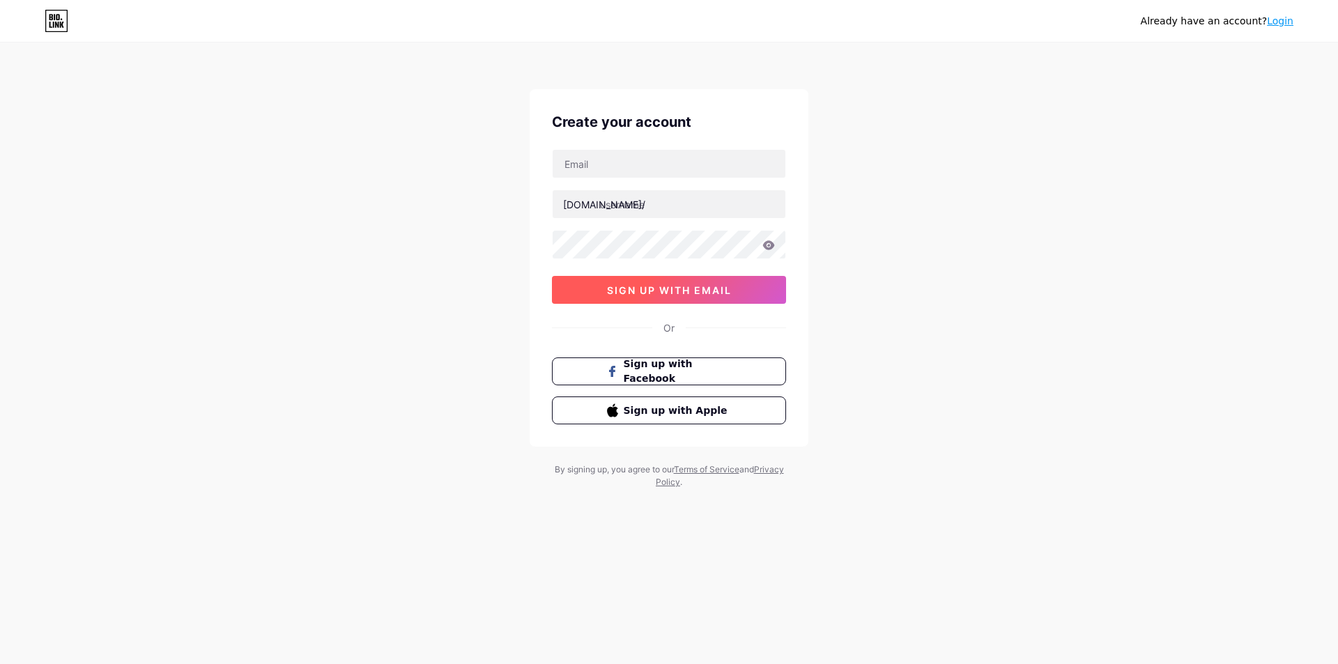
click at [655, 291] on span "sign up with email" at bounding box center [669, 290] width 125 height 12
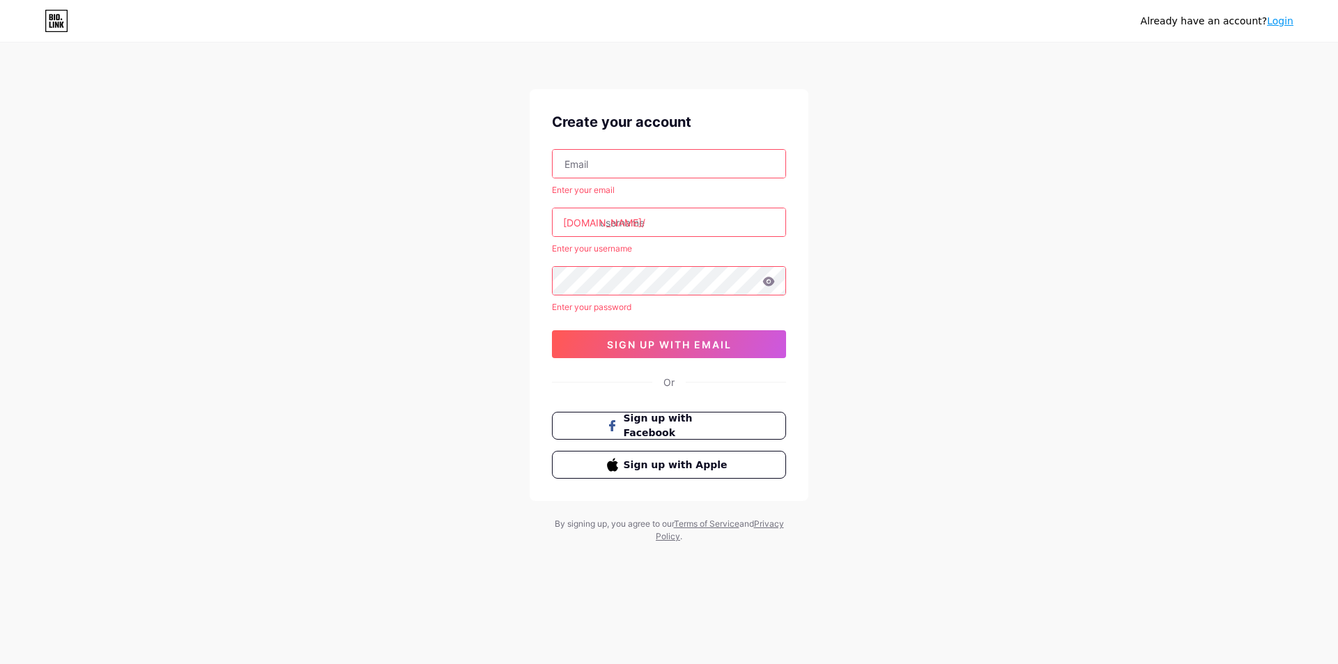
drag, startPoint x: 590, startPoint y: 161, endPoint x: 628, endPoint y: 172, distance: 39.2
click at [590, 161] on input "text" at bounding box center [669, 164] width 233 height 28
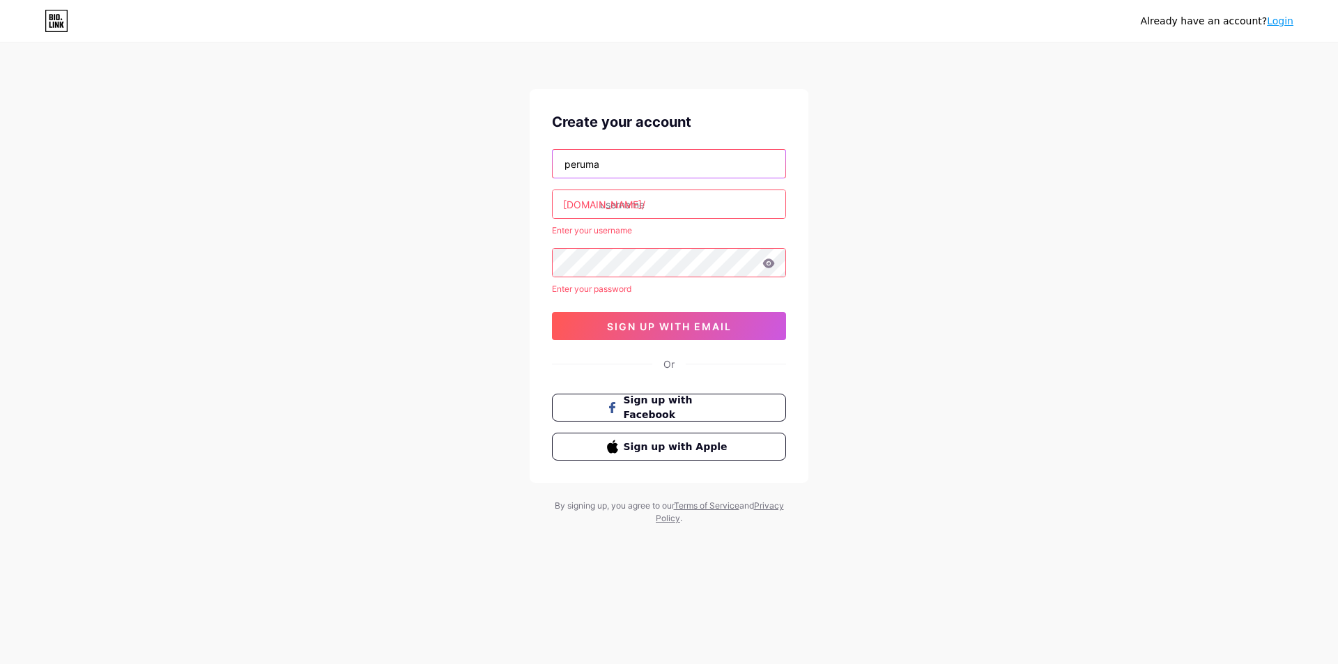
type input "peruman"
paste input "[EMAIL_ADDRESS][DOMAIN_NAME]"
type input "[EMAIL_ADDRESS][DOMAIN_NAME]"
click at [1164, 266] on div "Already have an account? Login Create your account factchecktelugu2020@gmail.co…" at bounding box center [669, 284] width 1338 height 569
click at [621, 202] on input "text" at bounding box center [669, 204] width 233 height 28
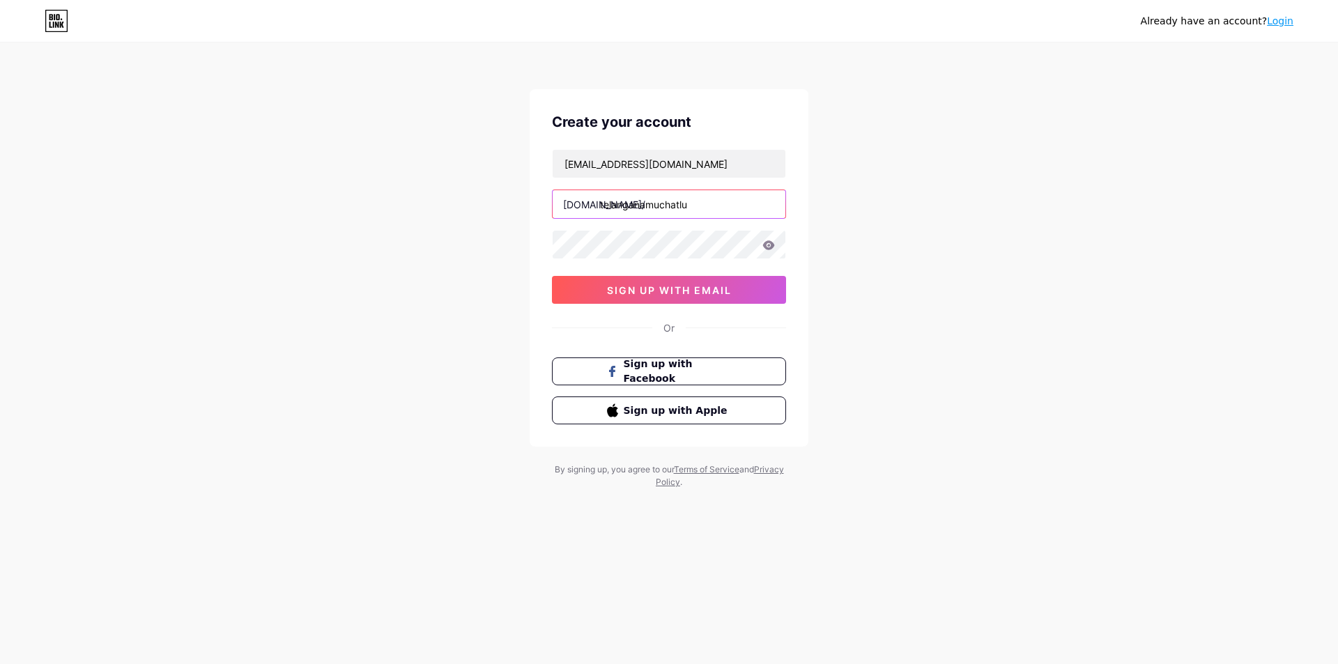
type input "telanganamuchatlu"
click at [960, 297] on div "Already have an account? Login Create your account factchecktelugu2020@gmail.co…" at bounding box center [669, 266] width 1338 height 533
click at [423, 245] on div "Already have an account? Login Create your account factchecktelugu2020@gmail.co…" at bounding box center [669, 266] width 1338 height 533
click at [674, 296] on button "sign up with email" at bounding box center [669, 290] width 234 height 28
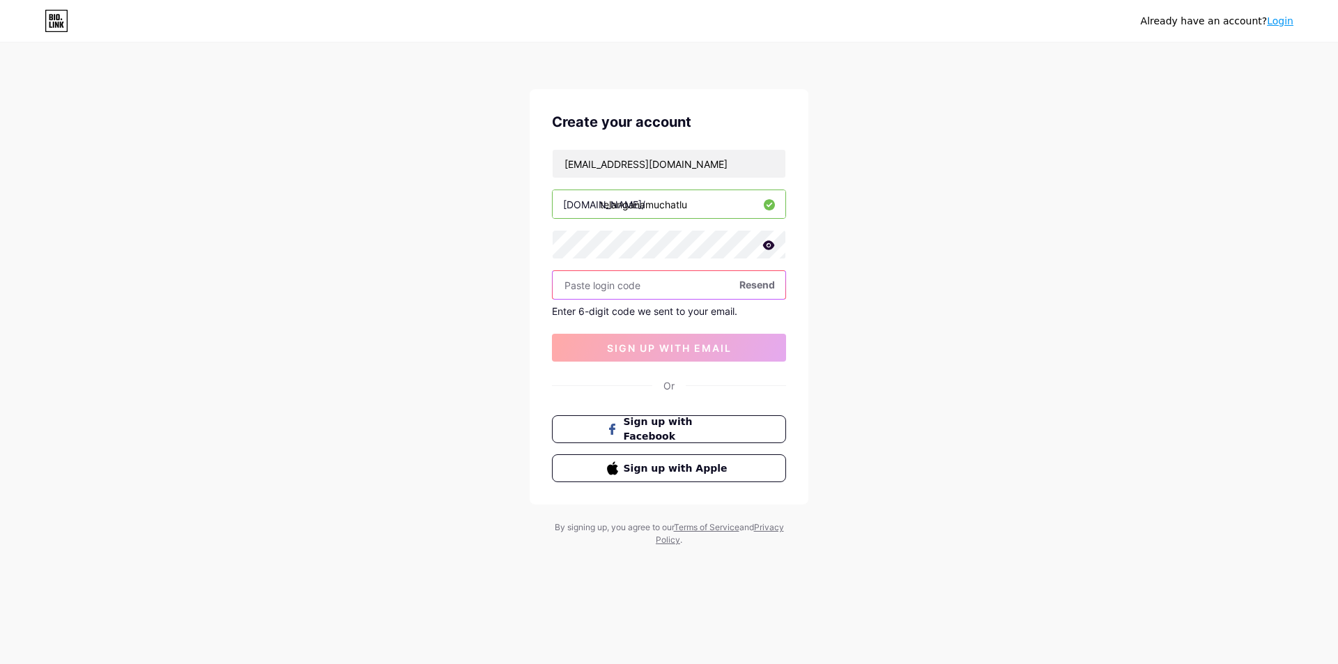
click at [627, 286] on input "text" at bounding box center [669, 285] width 233 height 28
type input "344386"
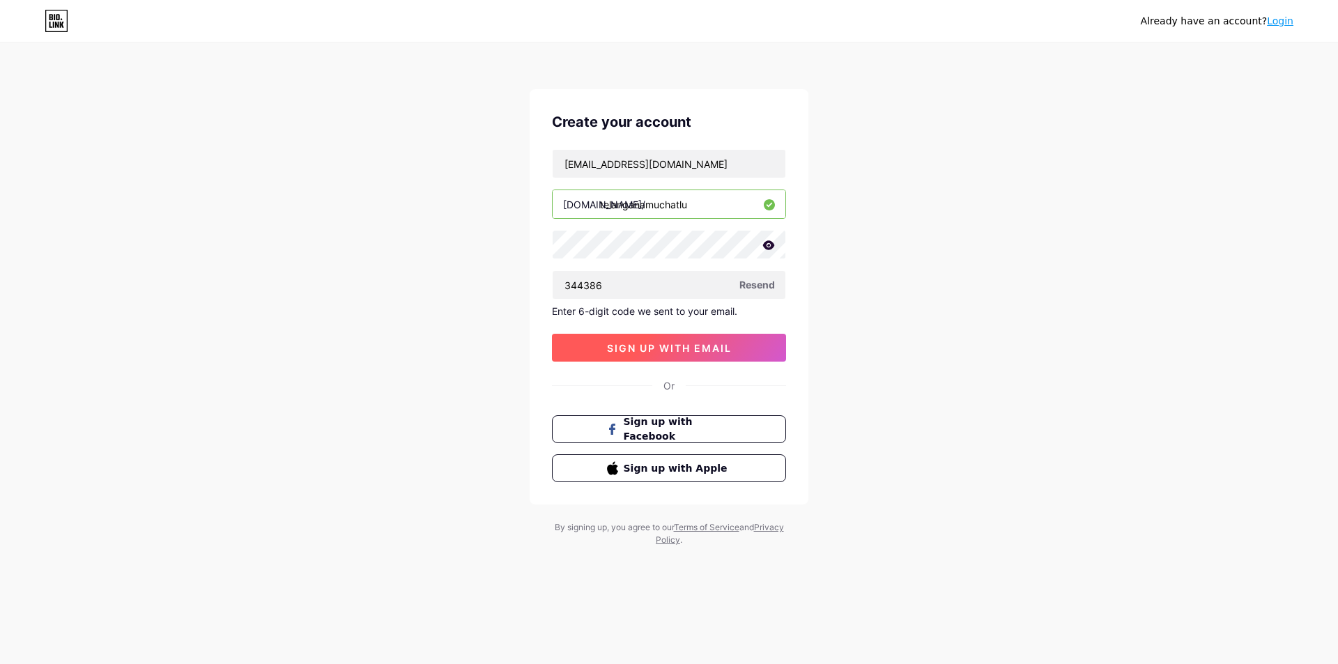
click at [661, 355] on button "sign up with email" at bounding box center [669, 348] width 234 height 28
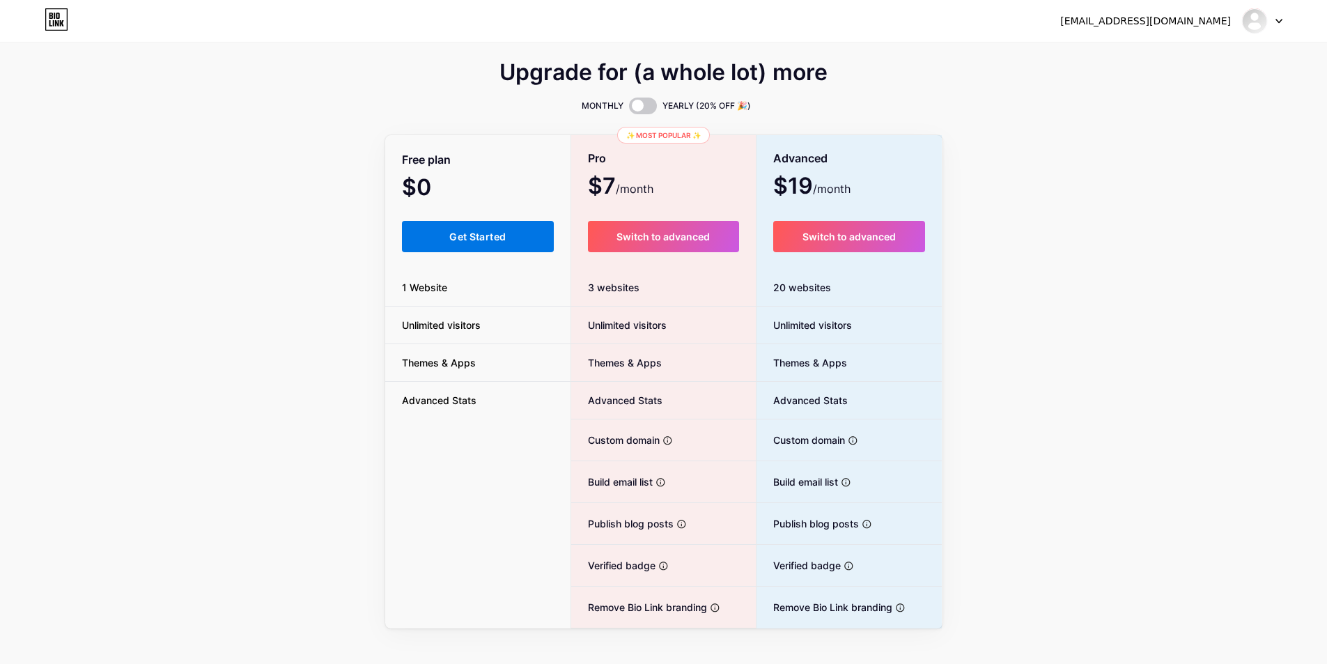
drag, startPoint x: 454, startPoint y: 223, endPoint x: 542, endPoint y: 254, distance: 93.9
click at [454, 223] on button "Get Started" at bounding box center [478, 236] width 153 height 31
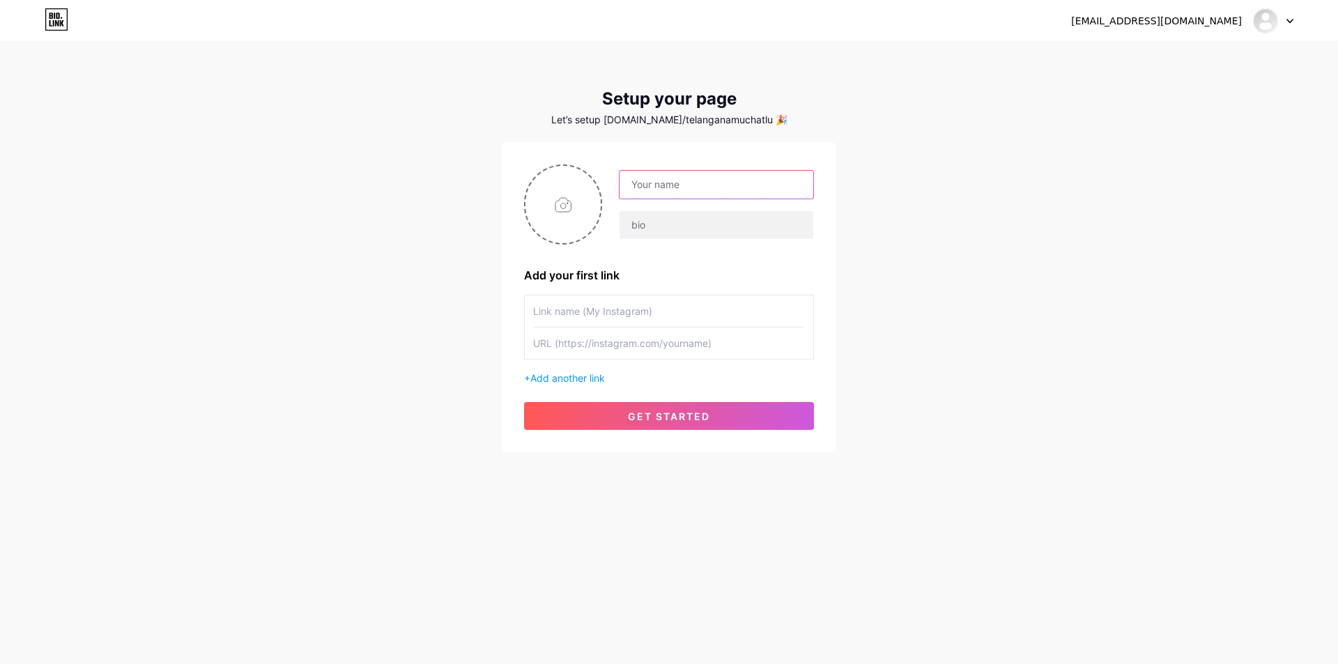
click at [681, 181] on input "text" at bounding box center [716, 185] width 194 height 28
type input "Telangana Muchatlu"
click at [633, 228] on input "text" at bounding box center [716, 225] width 194 height 28
paste input "Telangana Muchatlu"
type input "Telangana Muchatlu"
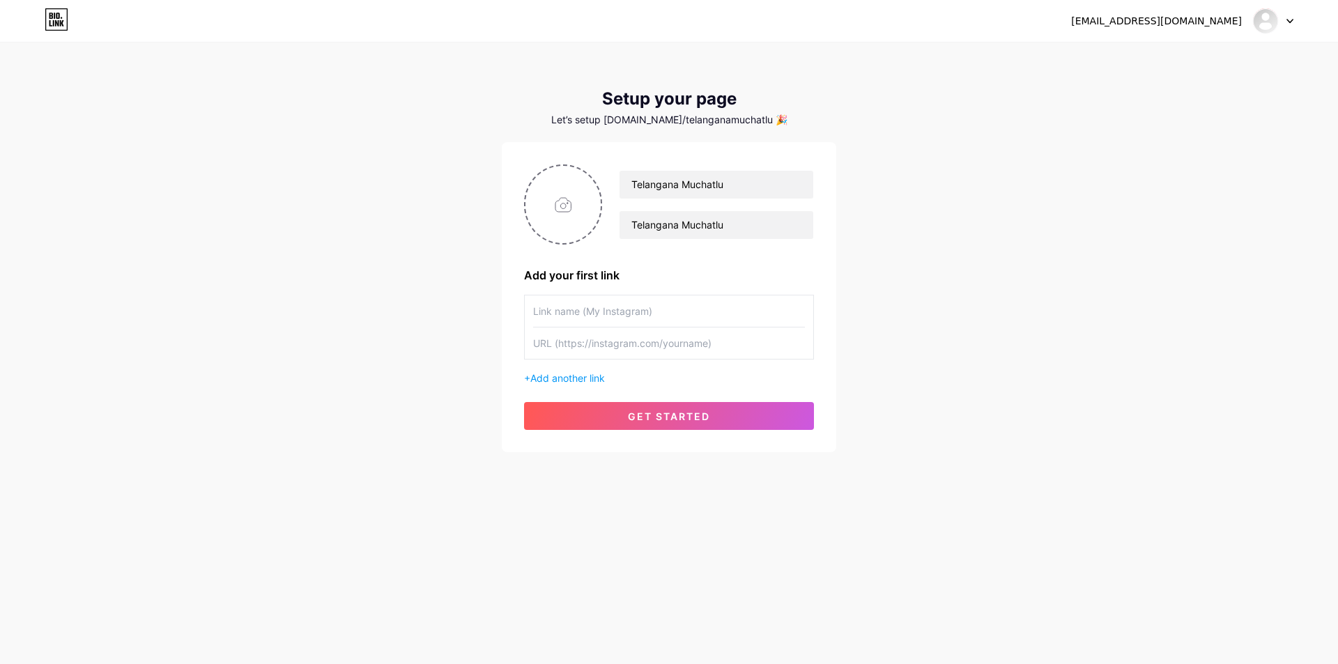
click at [624, 315] on input "text" at bounding box center [669, 310] width 272 height 31
click at [1055, 349] on div "[EMAIL_ADDRESS][DOMAIN_NAME] Dashboard Logout Setup your page Let’s setup [DOMA…" at bounding box center [669, 248] width 1338 height 497
click at [644, 316] on input "text" at bounding box center [669, 310] width 272 height 31
click at [649, 347] on input "text" at bounding box center [669, 342] width 272 height 31
click at [959, 352] on div "[EMAIL_ADDRESS][DOMAIN_NAME] Dashboard Logout Setup your page Let’s setup [DOMA…" at bounding box center [669, 248] width 1338 height 497
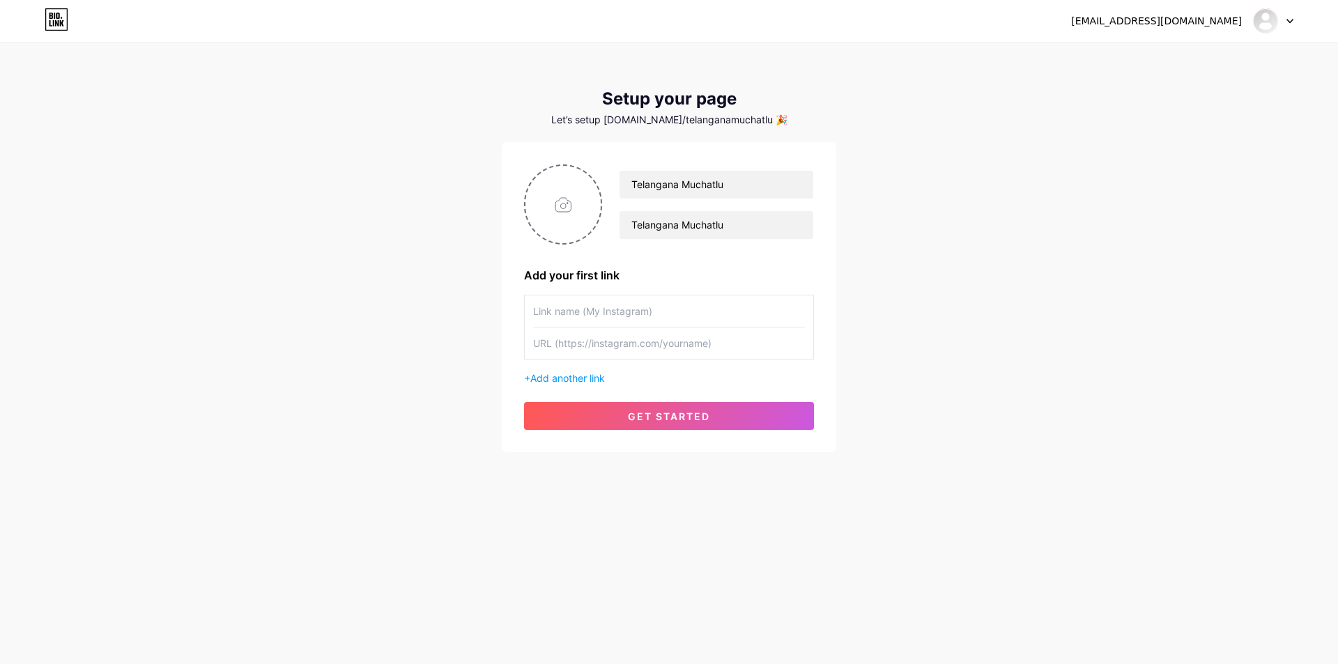
drag, startPoint x: 626, startPoint y: 311, endPoint x: 639, endPoint y: 311, distance: 13.2
click at [626, 311] on input "text" at bounding box center [669, 310] width 272 height 31
type input "telanganamu"
type input "t"
click at [656, 322] on input "telangana" at bounding box center [669, 310] width 272 height 31
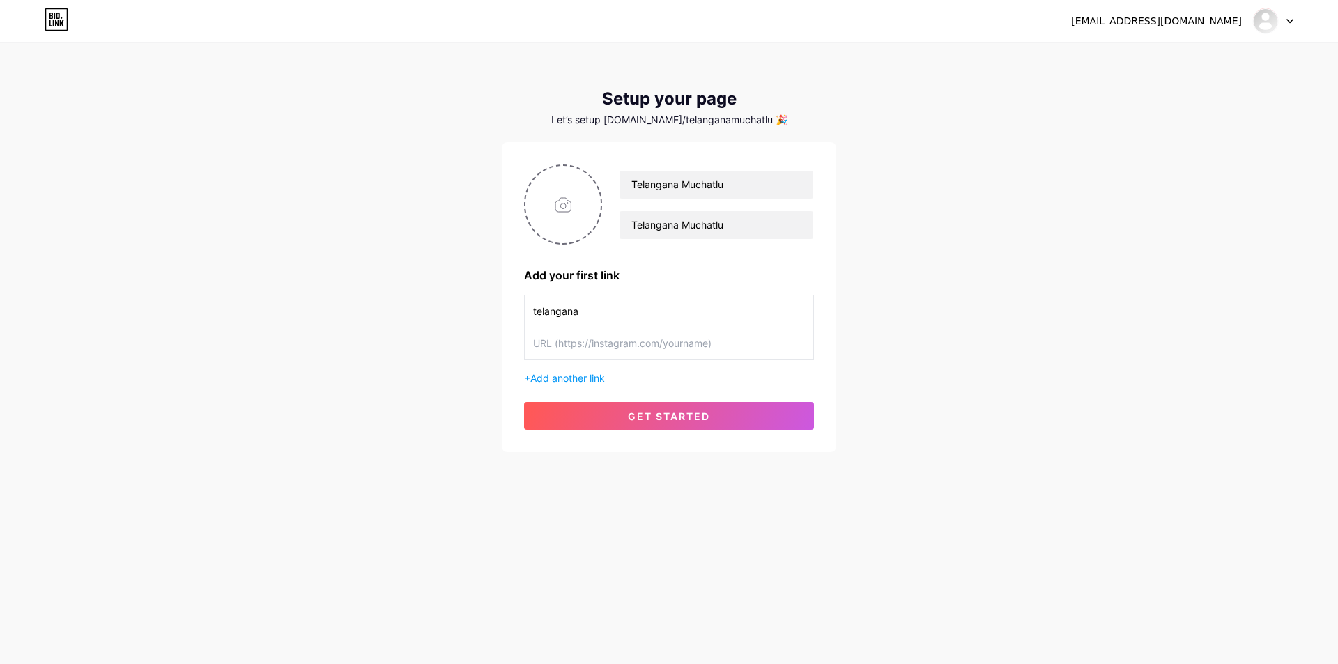
paste input "enmarmuchatlu"
type input "teenmarmuchatlu"
click at [599, 342] on input "text" at bounding box center [669, 342] width 272 height 31
paste input "[URL][DOMAIN_NAME]"
type input "[URL][DOMAIN_NAME]"
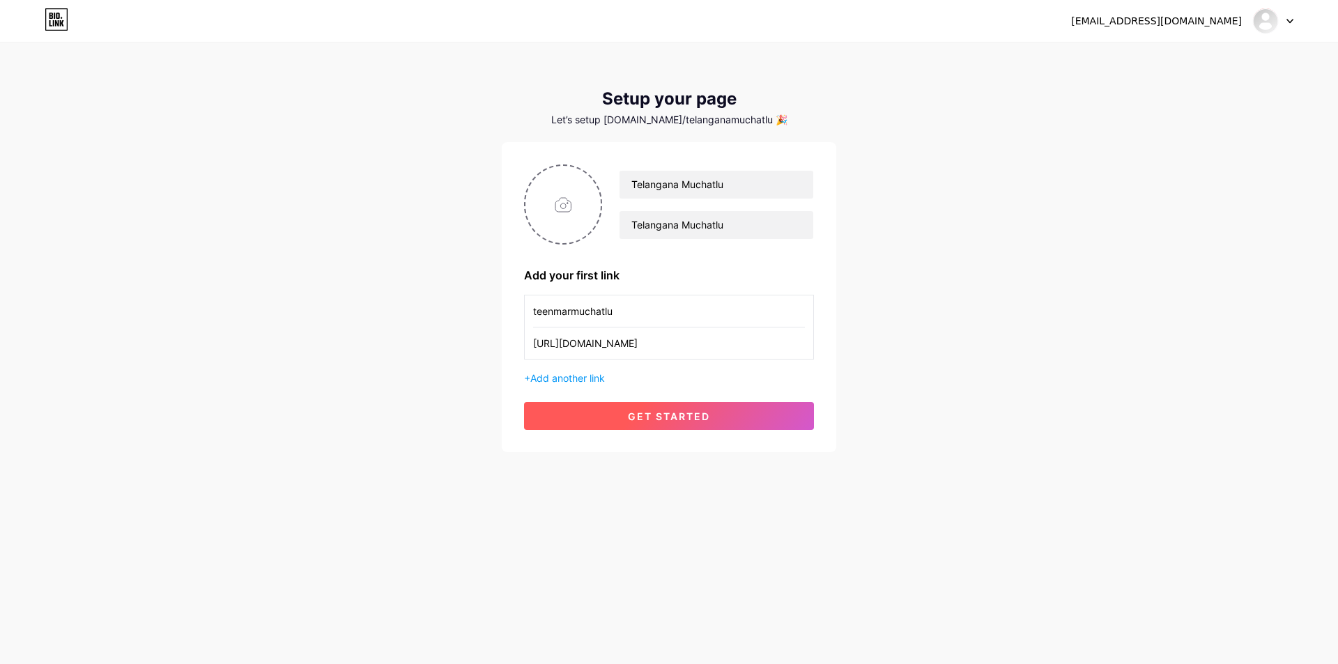
click at [686, 423] on button "get started" at bounding box center [669, 416] width 290 height 28
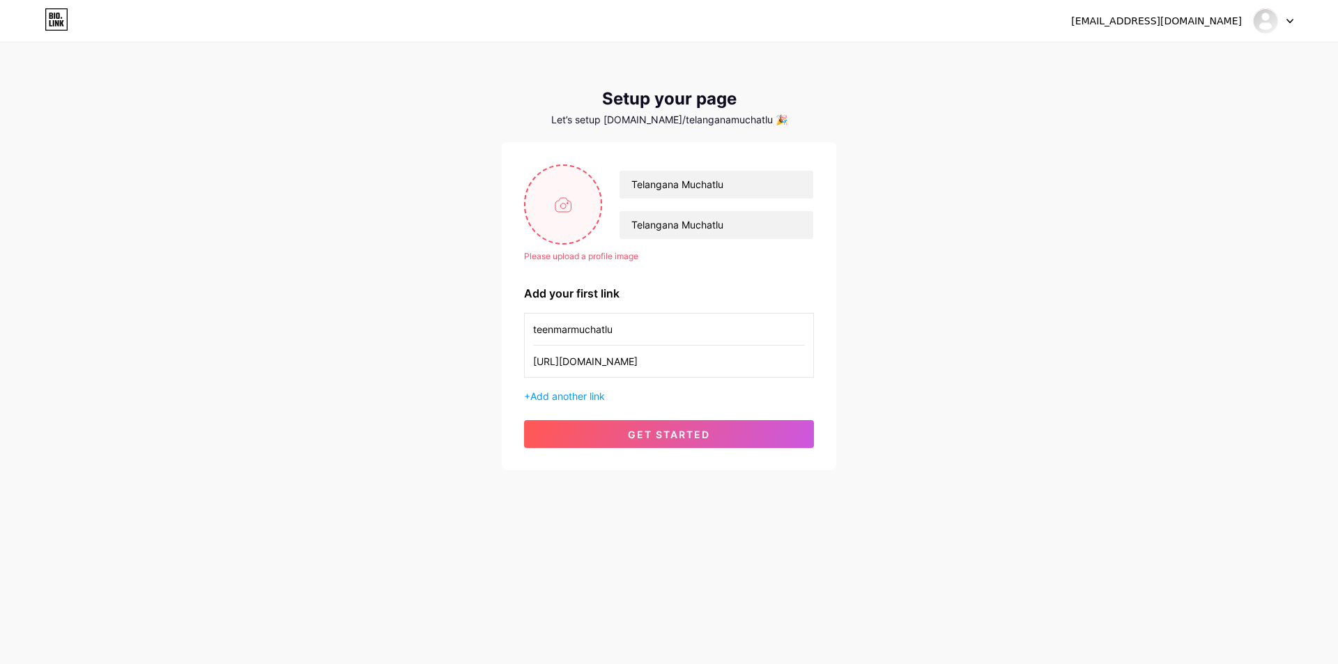
click at [571, 196] on input "file" at bounding box center [562, 204] width 75 height 77
drag, startPoint x: 641, startPoint y: 332, endPoint x: 422, endPoint y: 300, distance: 221.2
click at [410, 309] on div "[EMAIL_ADDRESS][DOMAIN_NAME] Dashboard Logout Setup your page Let’s setup [DOMA…" at bounding box center [669, 257] width 1338 height 515
click at [754, 187] on input "Telangana Muchatlu" at bounding box center [716, 185] width 194 height 28
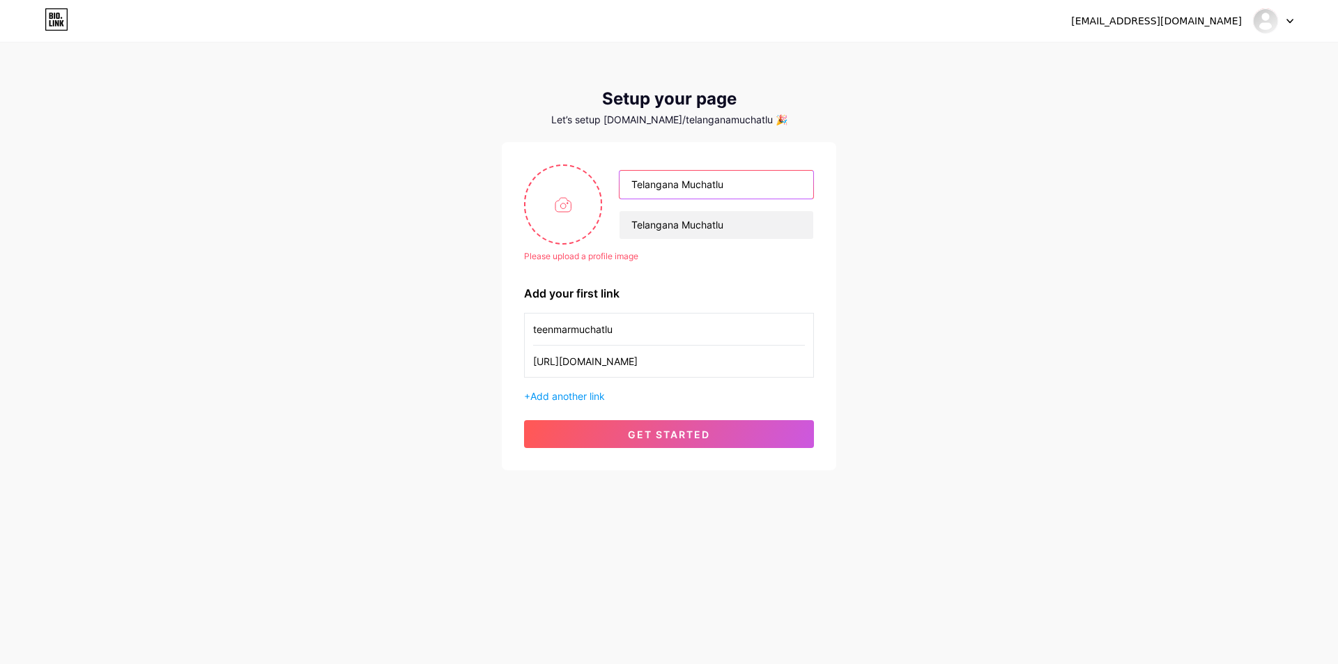
click at [755, 187] on input "Telangana Muchatlu" at bounding box center [716, 185] width 194 height 28
type input "[PERSON_NAME]"
drag, startPoint x: 747, startPoint y: 229, endPoint x: 714, endPoint y: 210, distance: 37.8
click at [747, 229] on input "Telangana Muchatlu" at bounding box center [716, 225] width 194 height 28
paste input "enmar"
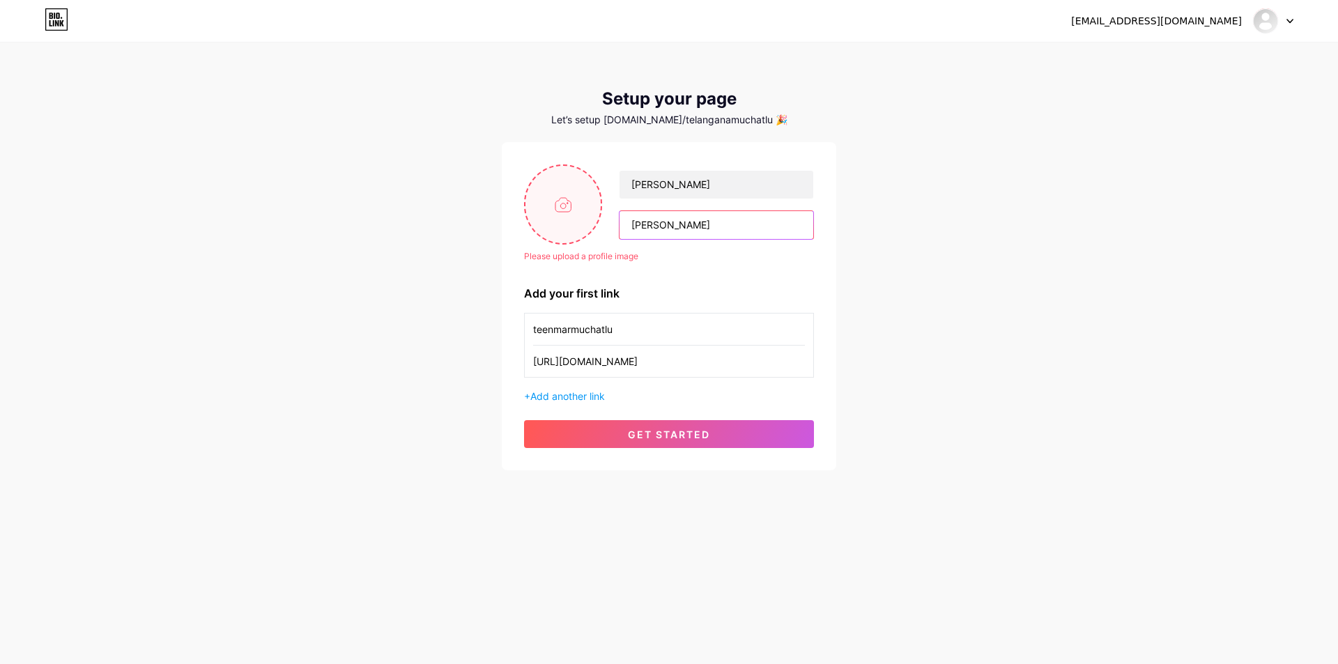
type input "[PERSON_NAME]"
click at [559, 216] on input "file" at bounding box center [562, 204] width 75 height 77
type input "C:\fakepath\teenmar copy.jpg"
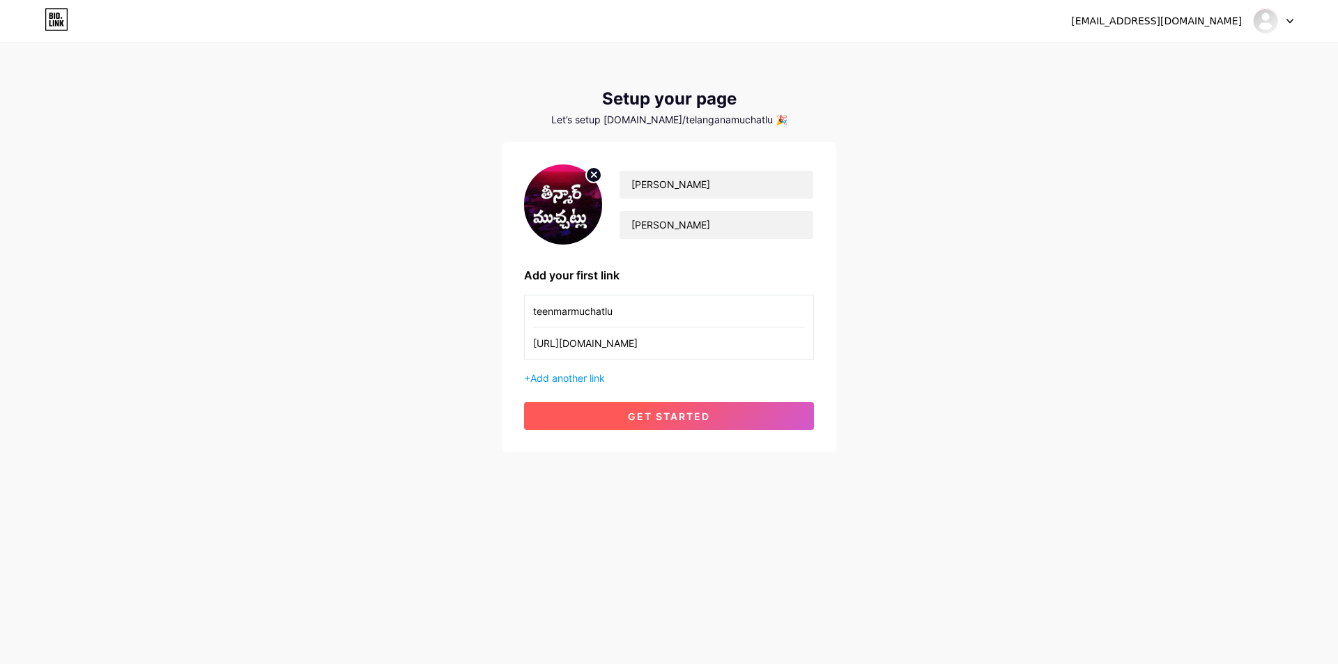
click at [688, 424] on button "get started" at bounding box center [669, 416] width 290 height 28
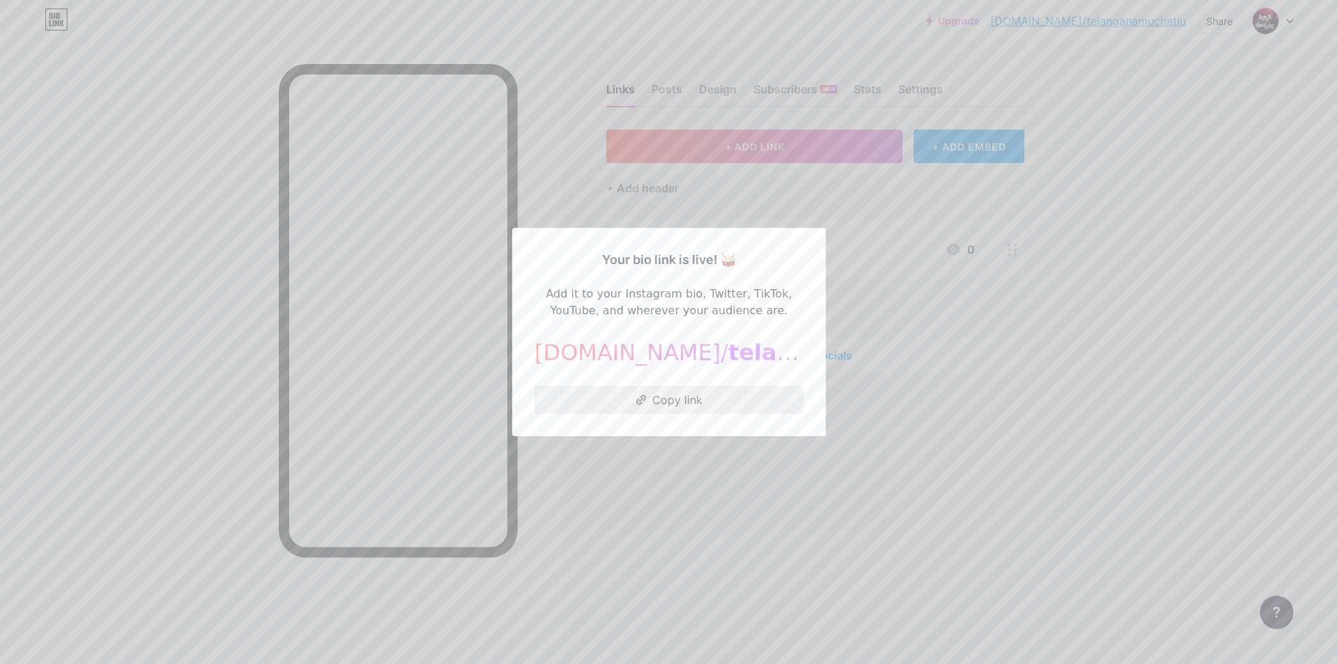
drag, startPoint x: 659, startPoint y: 399, endPoint x: 650, endPoint y: 399, distance: 9.1
click at [657, 399] on button "Copy link" at bounding box center [668, 400] width 269 height 28
click at [660, 401] on button "Copy link" at bounding box center [668, 400] width 269 height 28
click at [679, 401] on button "Copied!" at bounding box center [668, 400] width 269 height 28
click at [930, 338] on div at bounding box center [669, 332] width 1338 height 664
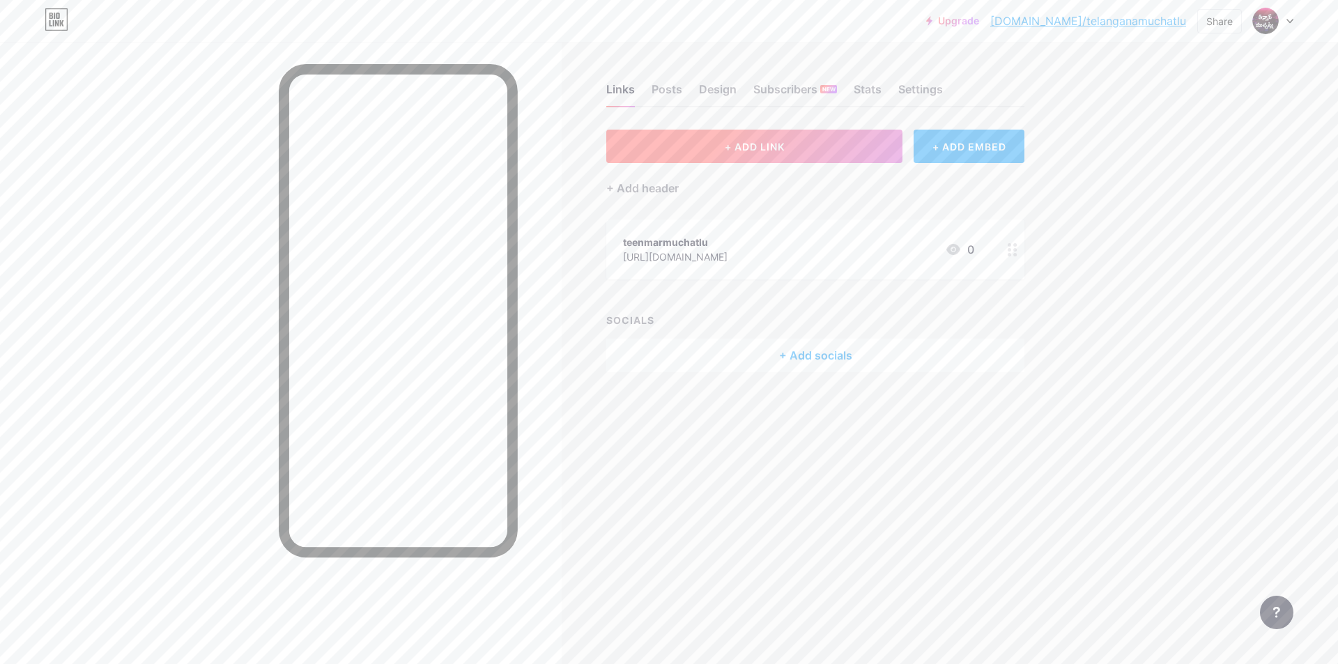
click at [766, 154] on button "+ ADD LINK" at bounding box center [754, 146] width 296 height 33
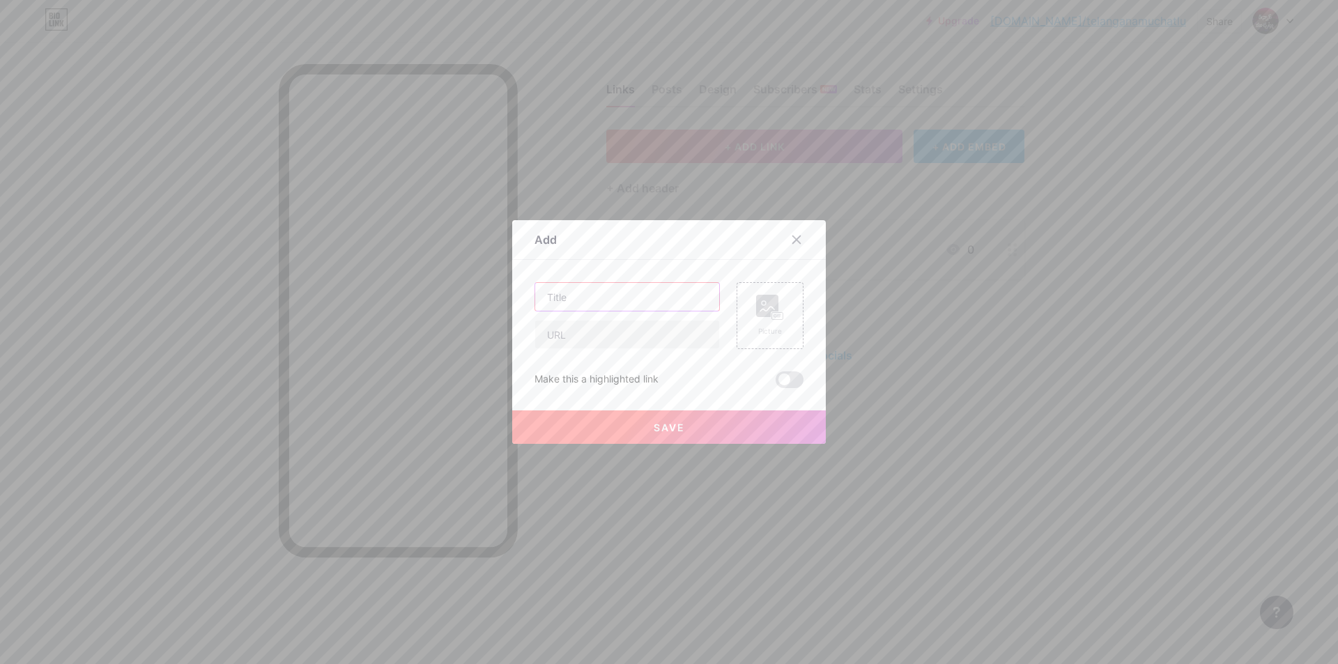
click at [617, 291] on input "text" at bounding box center [627, 297] width 184 height 28
click at [589, 295] on input "text" at bounding box center [627, 297] width 184 height 28
paste input "Stainless Steel Rolling Pin,"
type input "Stainless Steel Rolling Pin"
click at [610, 343] on input "text" at bounding box center [627, 334] width 184 height 28
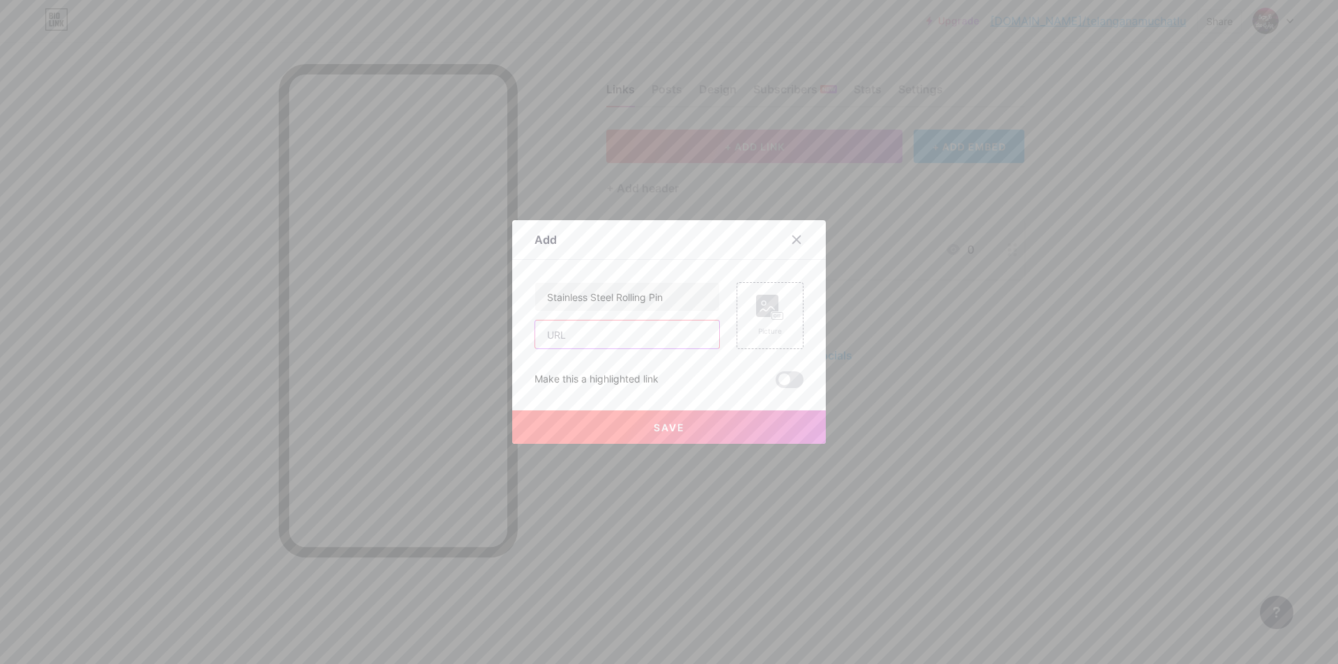
drag, startPoint x: 578, startPoint y: 333, endPoint x: 693, endPoint y: 363, distance: 119.5
click at [578, 332] on input "text" at bounding box center [627, 334] width 184 height 28
paste input "[URL][DOMAIN_NAME]"
type input "[URL][DOMAIN_NAME]"
click at [660, 419] on button "Save" at bounding box center [669, 426] width 314 height 33
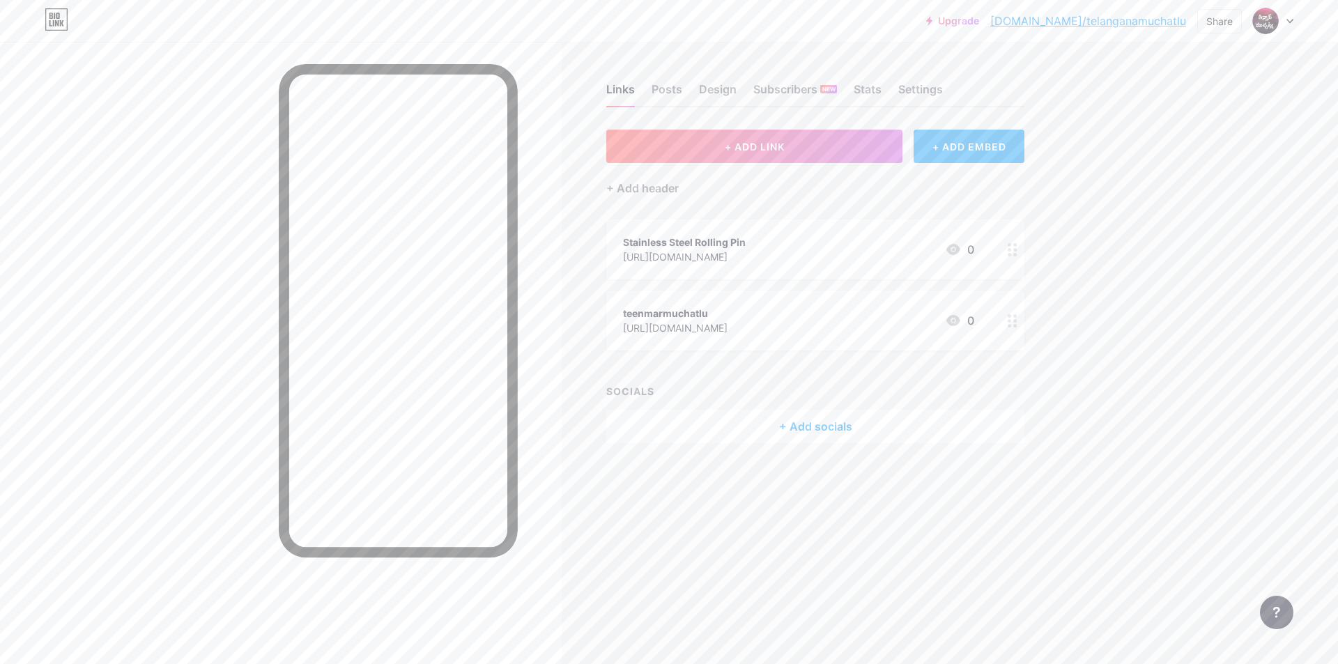
click at [755, 256] on div "Stainless Steel Rolling Pin [URL][DOMAIN_NAME] 0" at bounding box center [798, 249] width 351 height 32
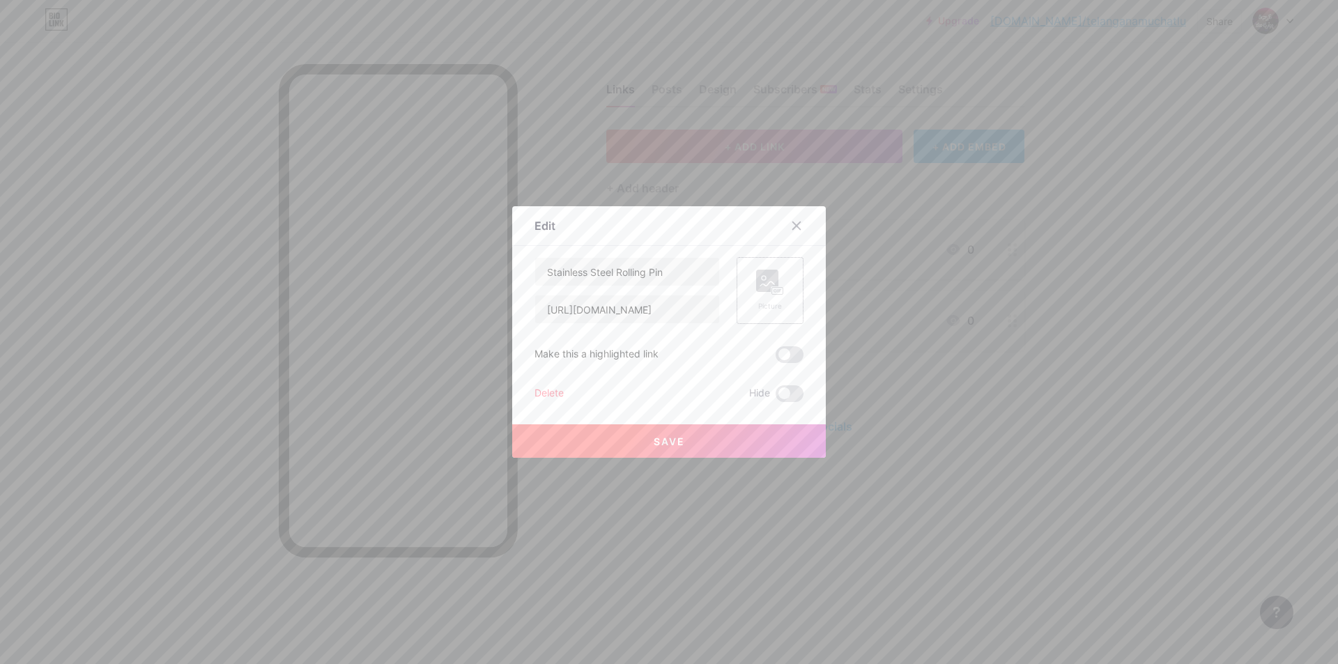
click at [772, 294] on rect at bounding box center [777, 291] width 11 height 7
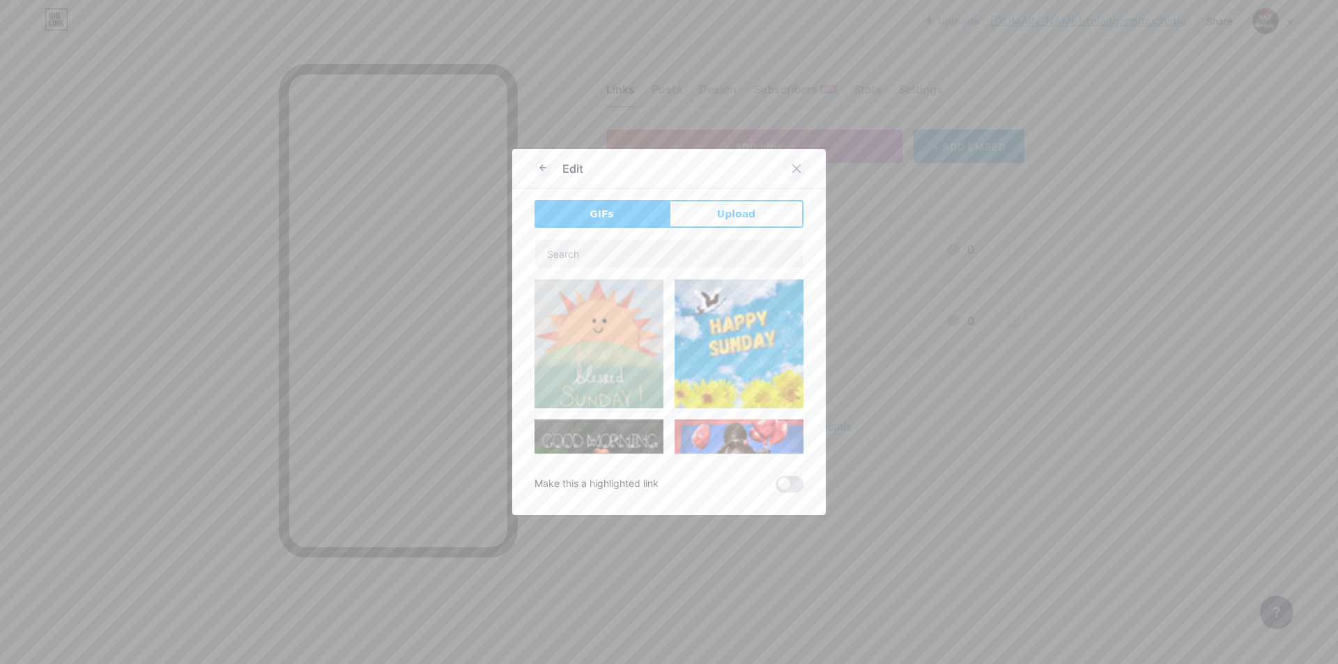
click at [797, 171] on div at bounding box center [796, 168] width 25 height 25
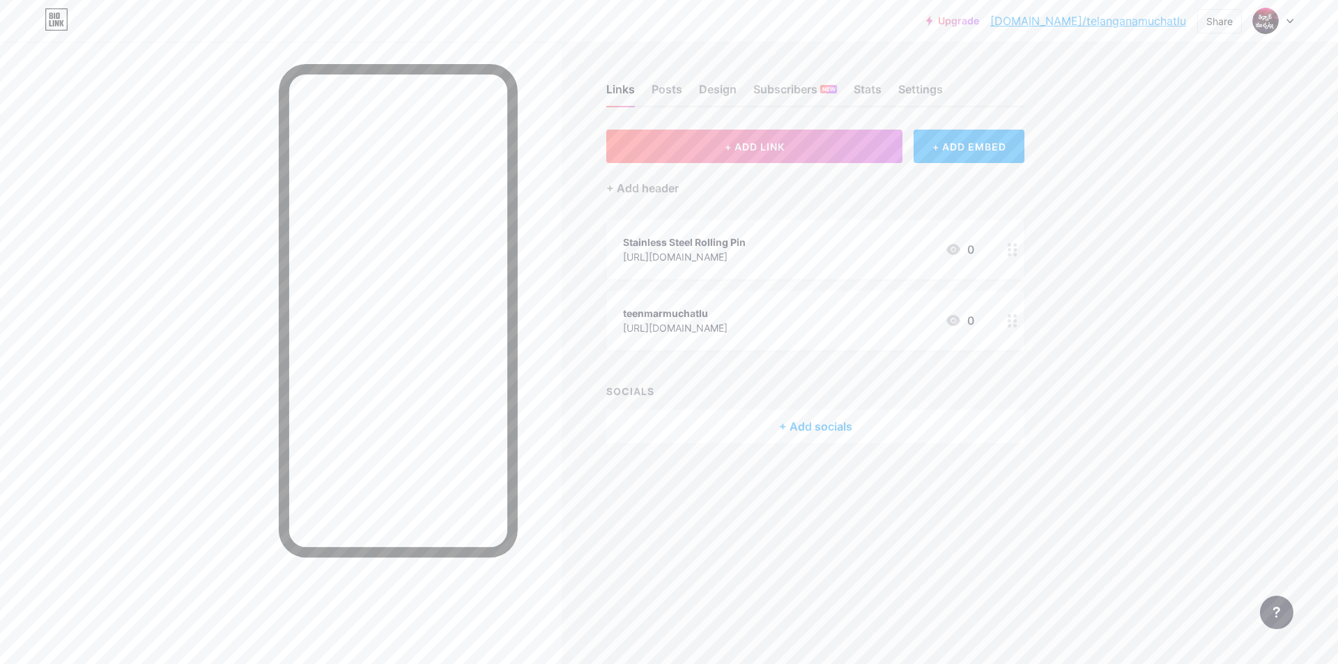
click at [858, 242] on div "Stainless Steel Rolling Pin [URL][DOMAIN_NAME] 0" at bounding box center [798, 249] width 351 height 32
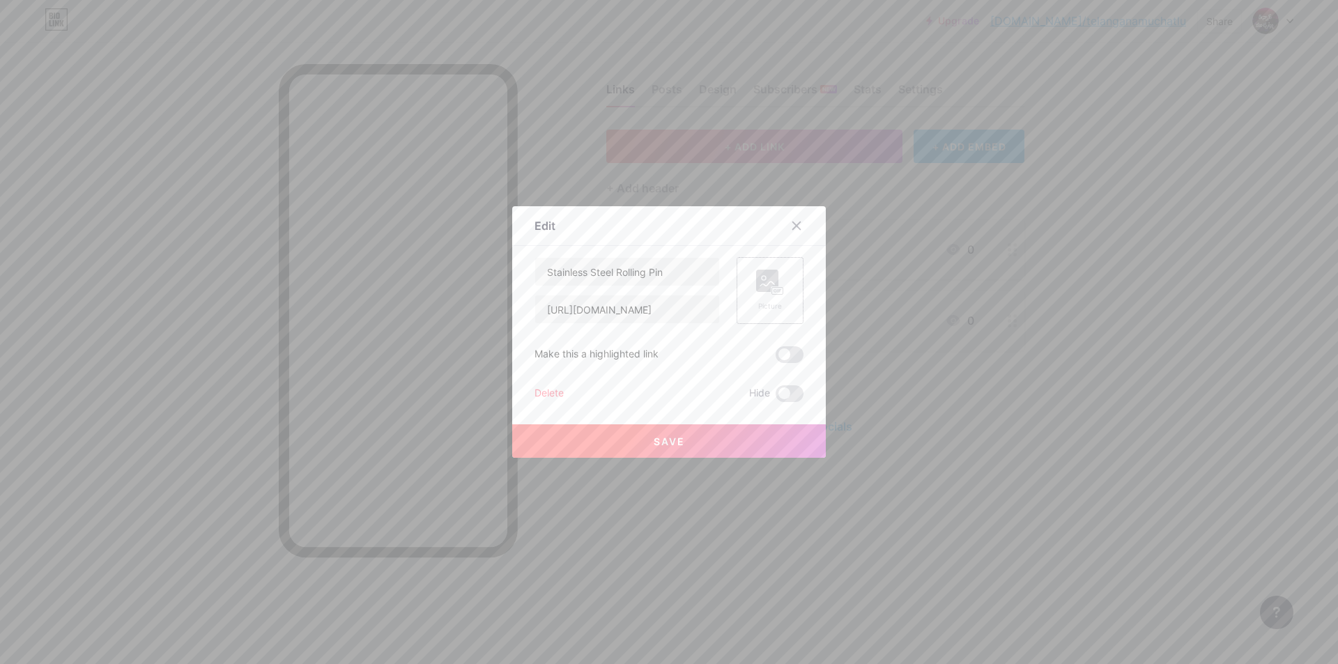
click at [765, 277] on rect at bounding box center [767, 281] width 22 height 22
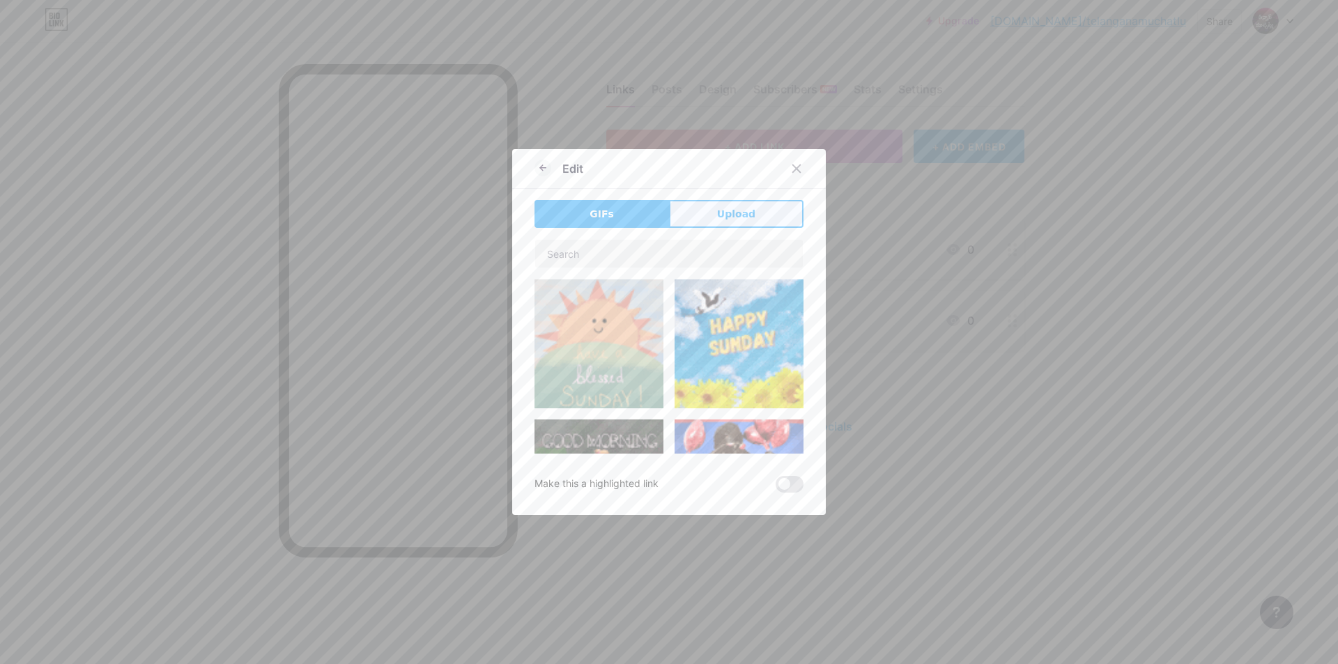
click at [711, 218] on button "Upload" at bounding box center [736, 214] width 134 height 28
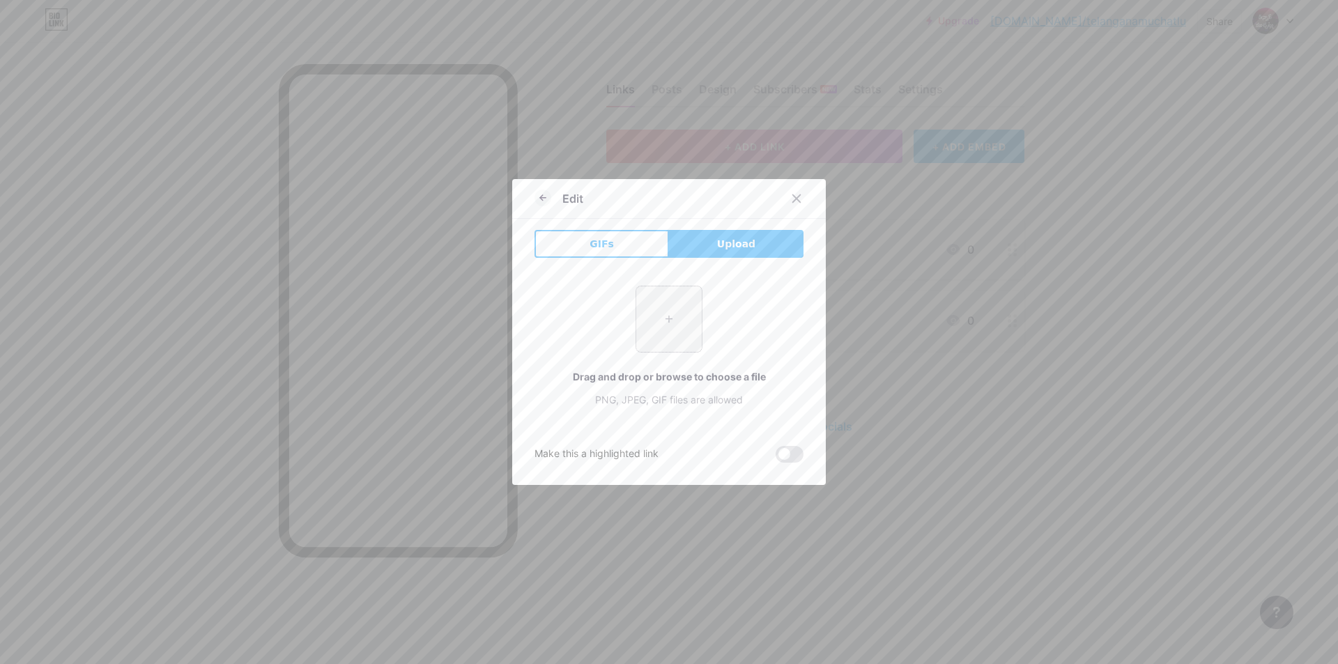
click at [657, 311] on input "file" at bounding box center [668, 318] width 65 height 65
type input "C:\fakepath\61td4j57ZLL._SX679_.jpg"
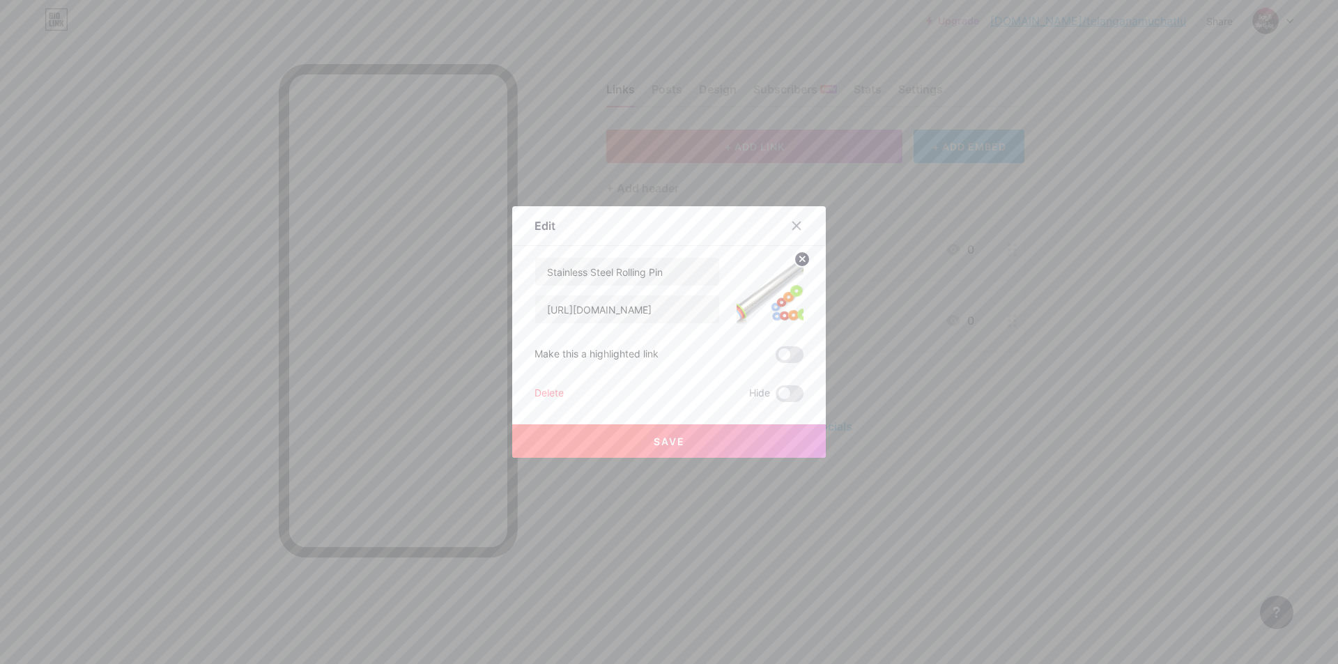
click at [647, 435] on button "Save" at bounding box center [669, 440] width 314 height 33
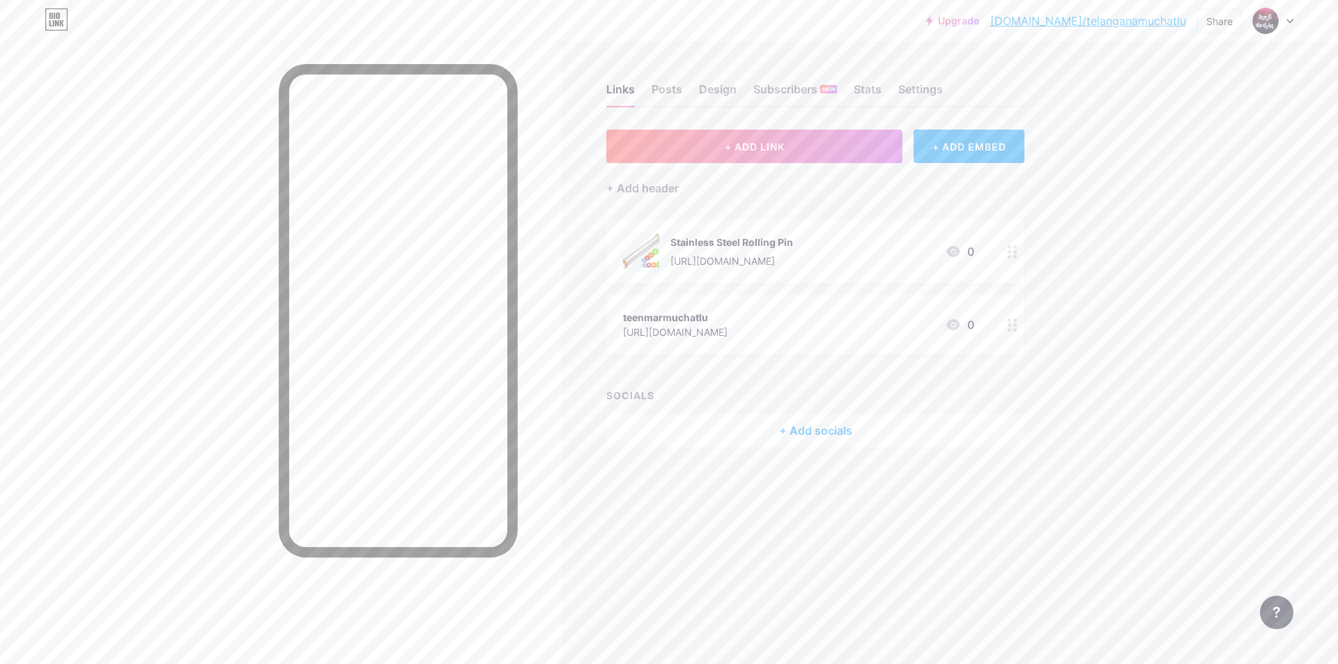
click at [979, 18] on link "Upgrade" at bounding box center [952, 20] width 53 height 11
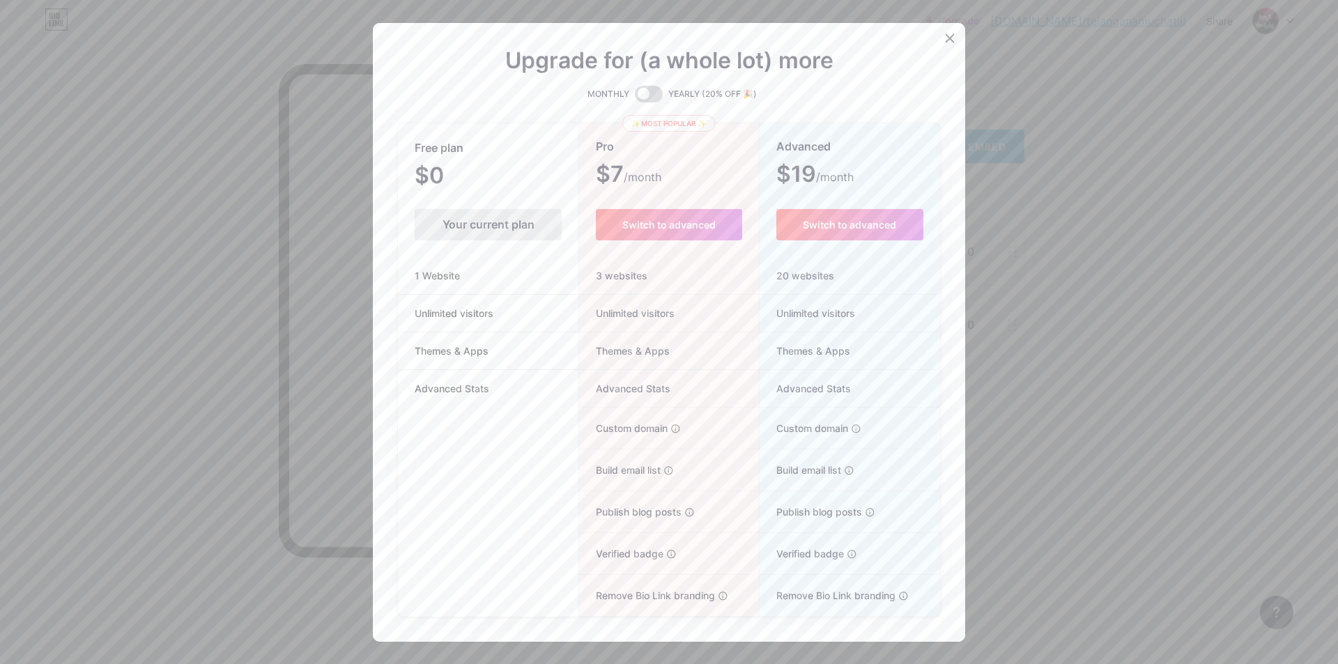
click at [642, 93] on span at bounding box center [649, 94] width 28 height 17
click at [635, 98] on input "checkbox" at bounding box center [635, 98] width 0 height 0
click at [642, 93] on span at bounding box center [649, 94] width 28 height 17
click at [635, 98] on input "checkbox" at bounding box center [635, 98] width 0 height 0
click at [649, 93] on span at bounding box center [649, 94] width 28 height 17
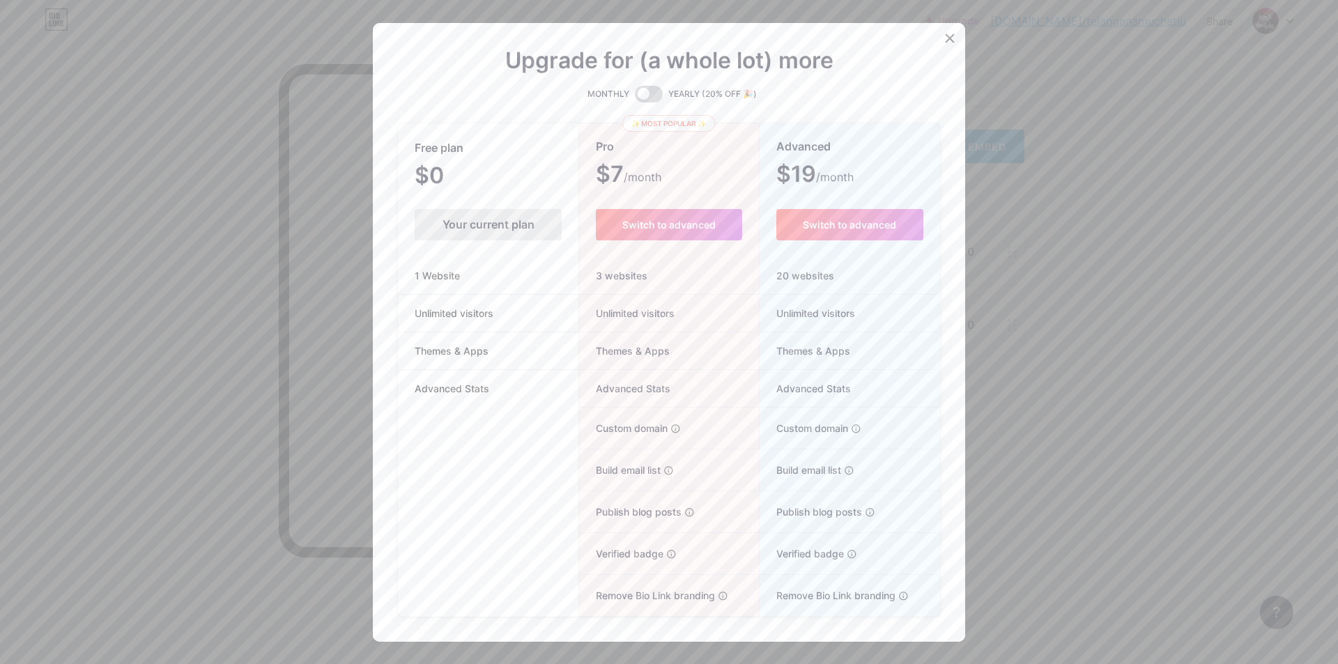
click at [635, 98] on input "checkbox" at bounding box center [635, 98] width 0 height 0
click at [649, 93] on span at bounding box center [649, 94] width 28 height 17
click at [635, 98] on input "checkbox" at bounding box center [635, 98] width 0 height 0
click at [1123, 407] on div at bounding box center [669, 332] width 1338 height 664
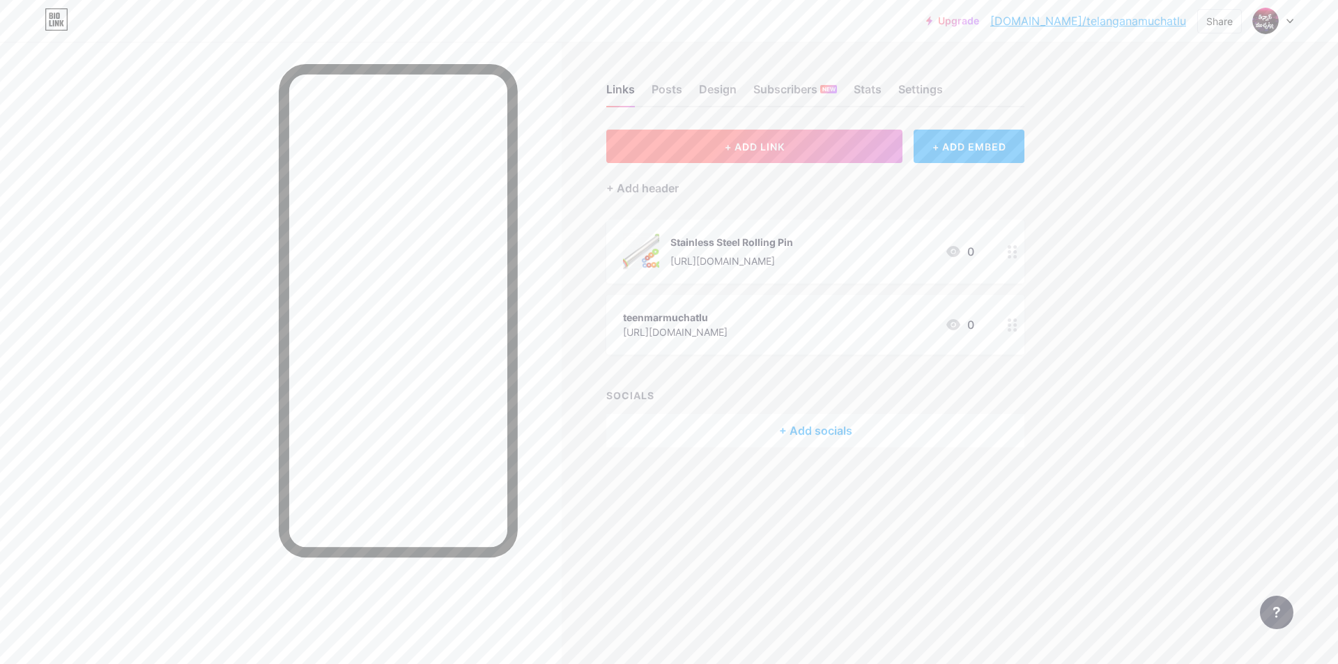
click at [750, 146] on span "+ ADD LINK" at bounding box center [755, 147] width 60 height 12
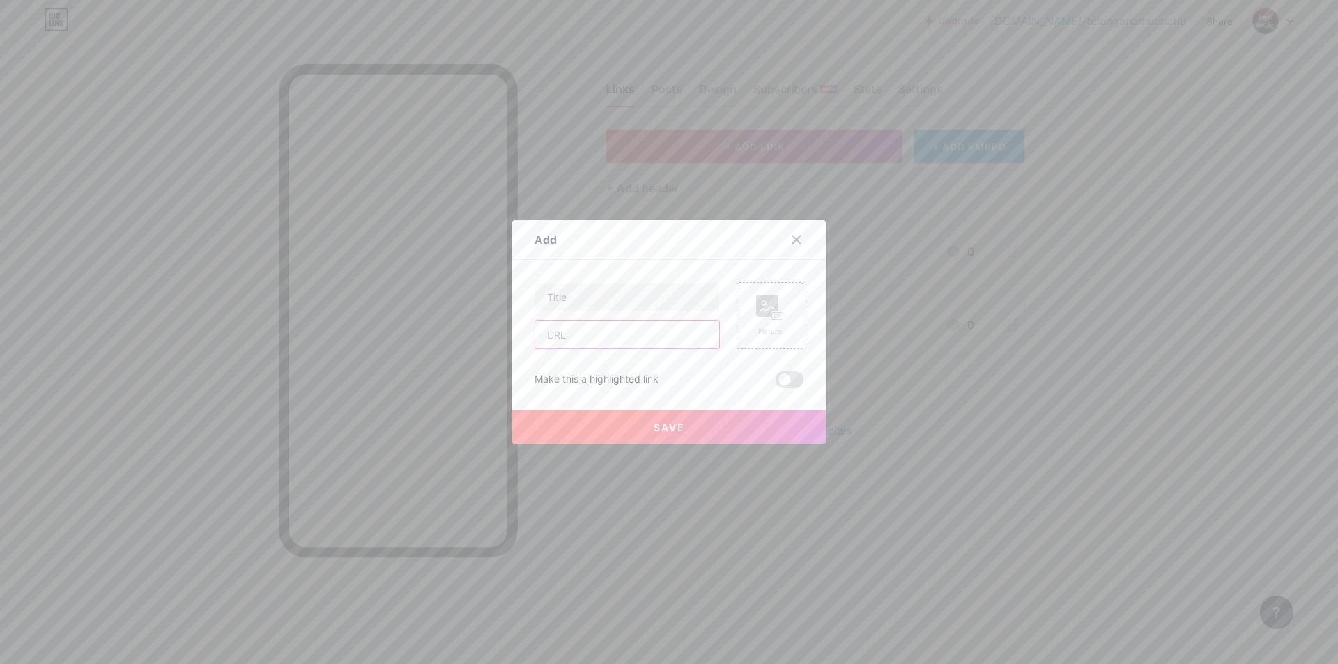
click at [626, 339] on input "text" at bounding box center [627, 334] width 184 height 28
paste input "[URL][DOMAIN_NAME]"
type input "[URL][DOMAIN_NAME]"
click at [608, 303] on input "text" at bounding box center [627, 297] width 184 height 28
paste input "Quilting Sewing Thread Cutter Ring Line"
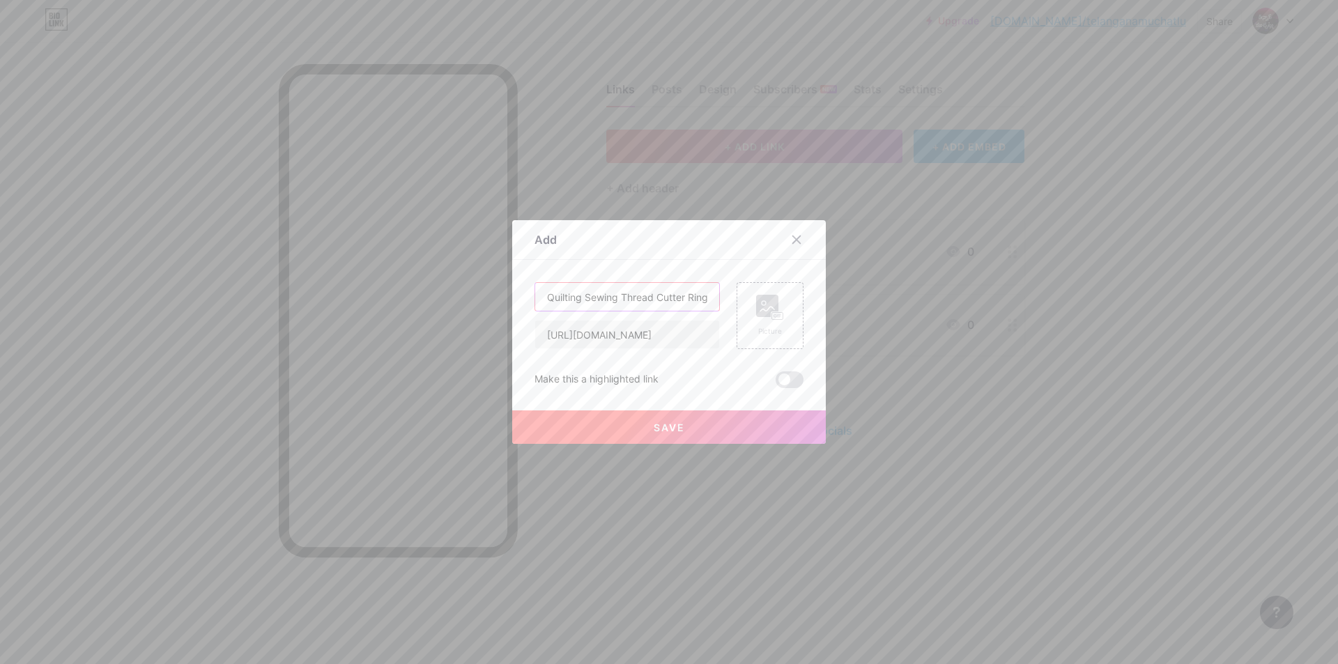
scroll to position [0, 24]
type input "Quilting Sewing Thread Cutter Ring Line"
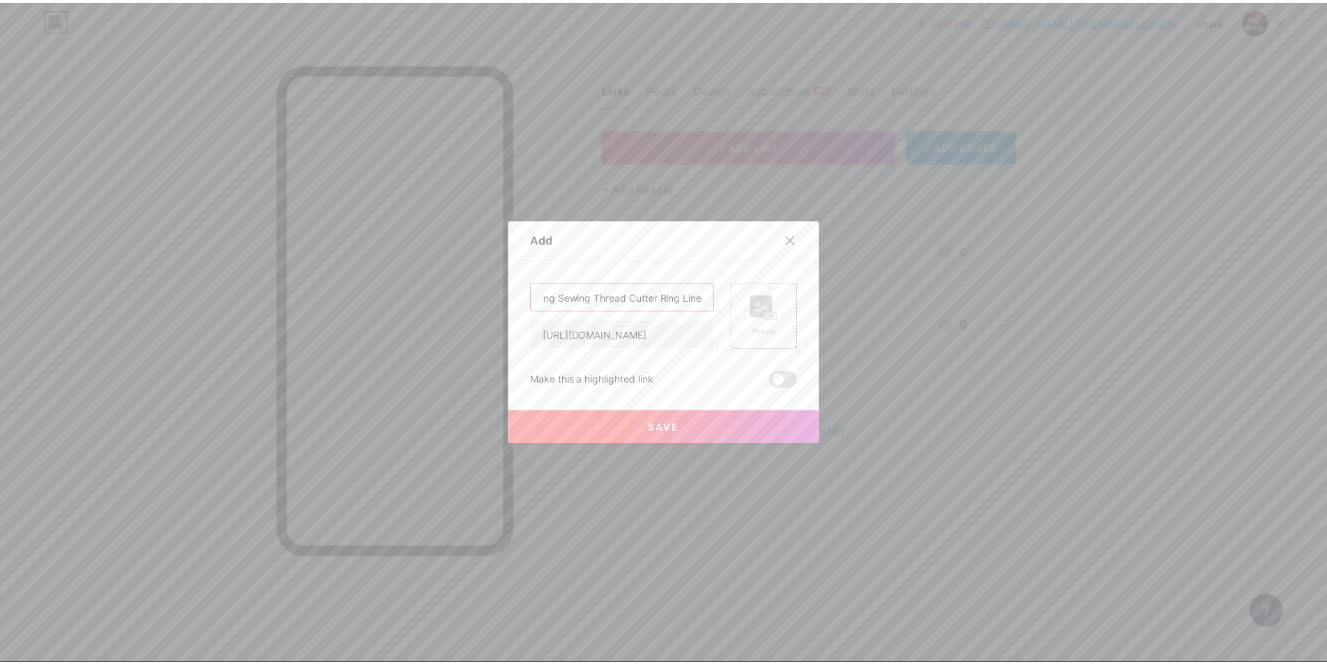
scroll to position [0, 0]
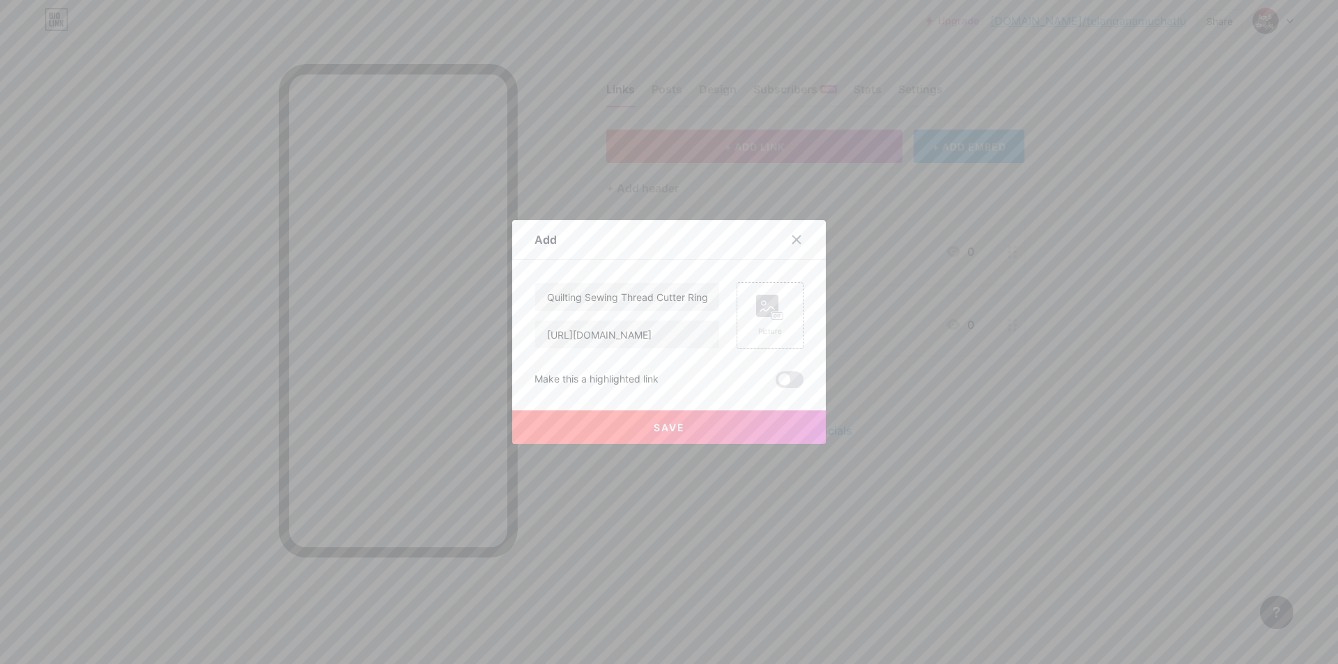
click at [746, 320] on div "Picture" at bounding box center [769, 315] width 67 height 67
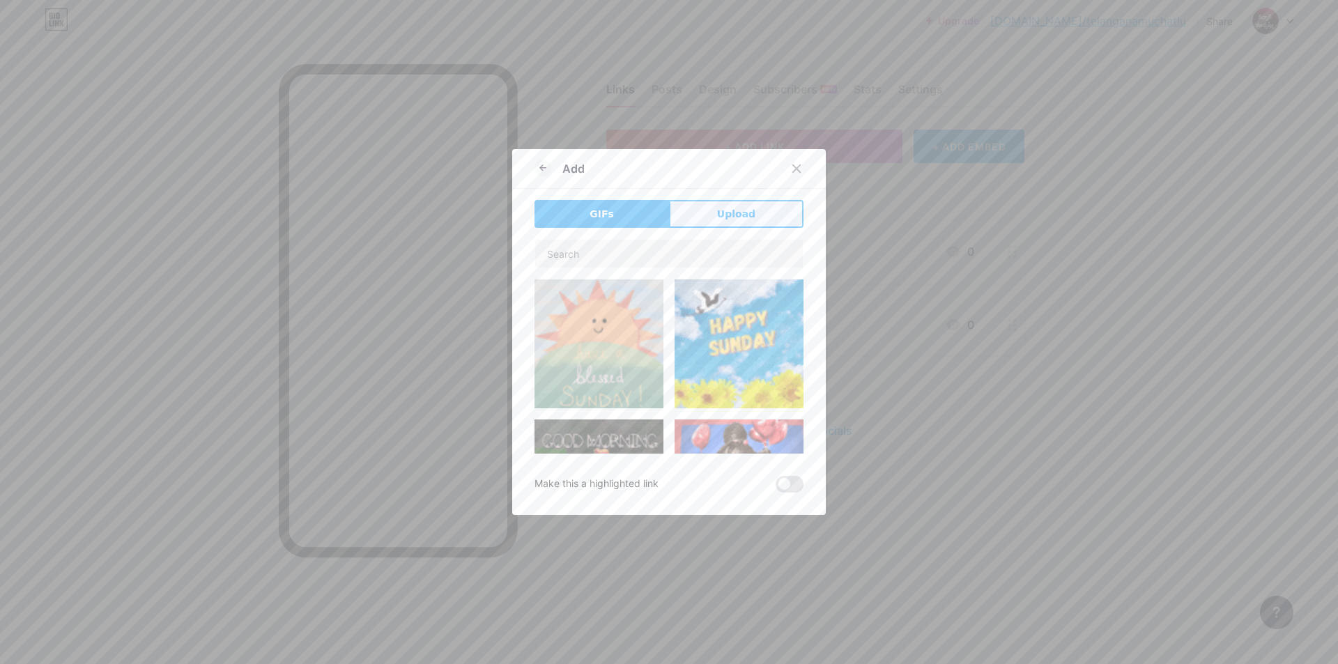
click at [729, 208] on span "Upload" at bounding box center [736, 214] width 38 height 15
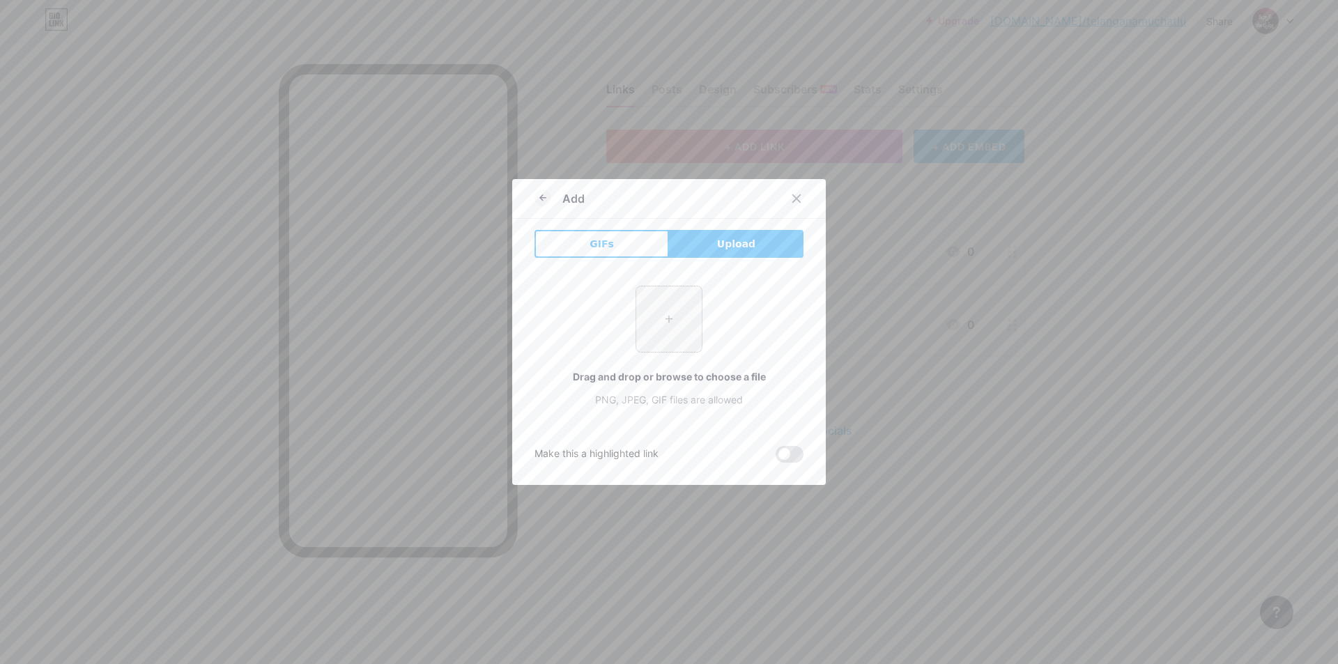
click at [641, 327] on input "file" at bounding box center [668, 318] width 65 height 65
type input "C:\fakepath\41q0ZqTMYPL._SX679_.jpg"
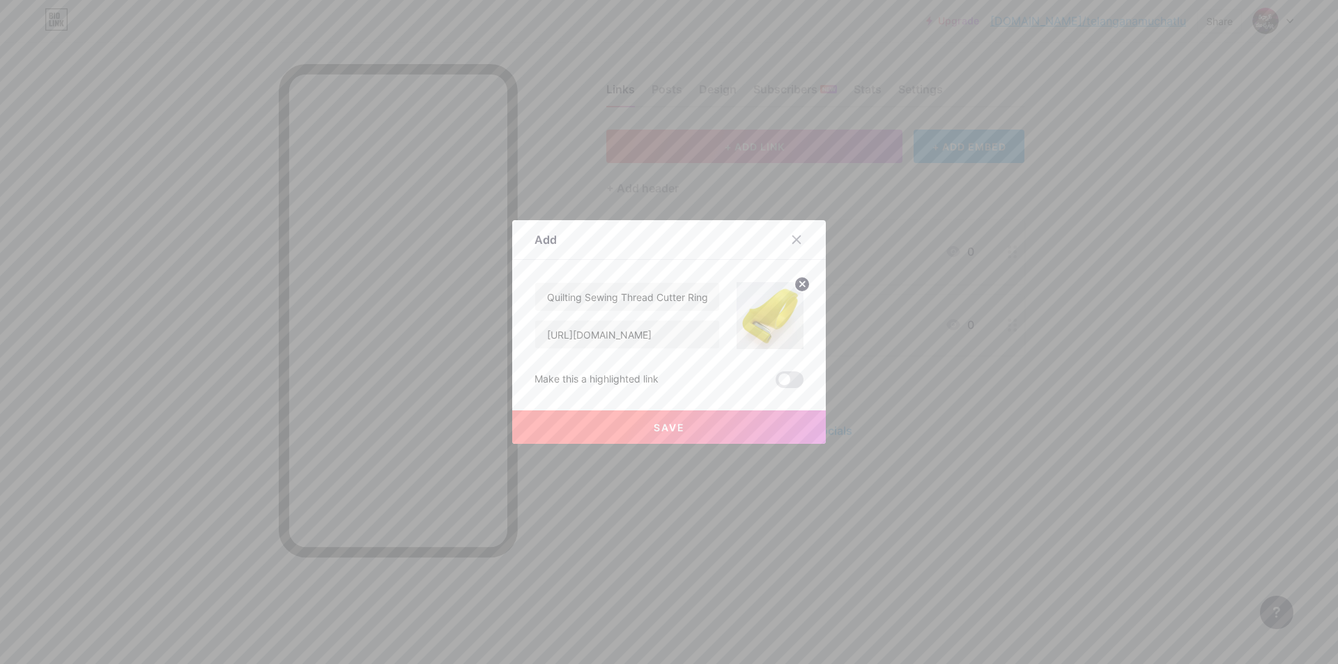
click at [649, 419] on button "Save" at bounding box center [669, 426] width 314 height 33
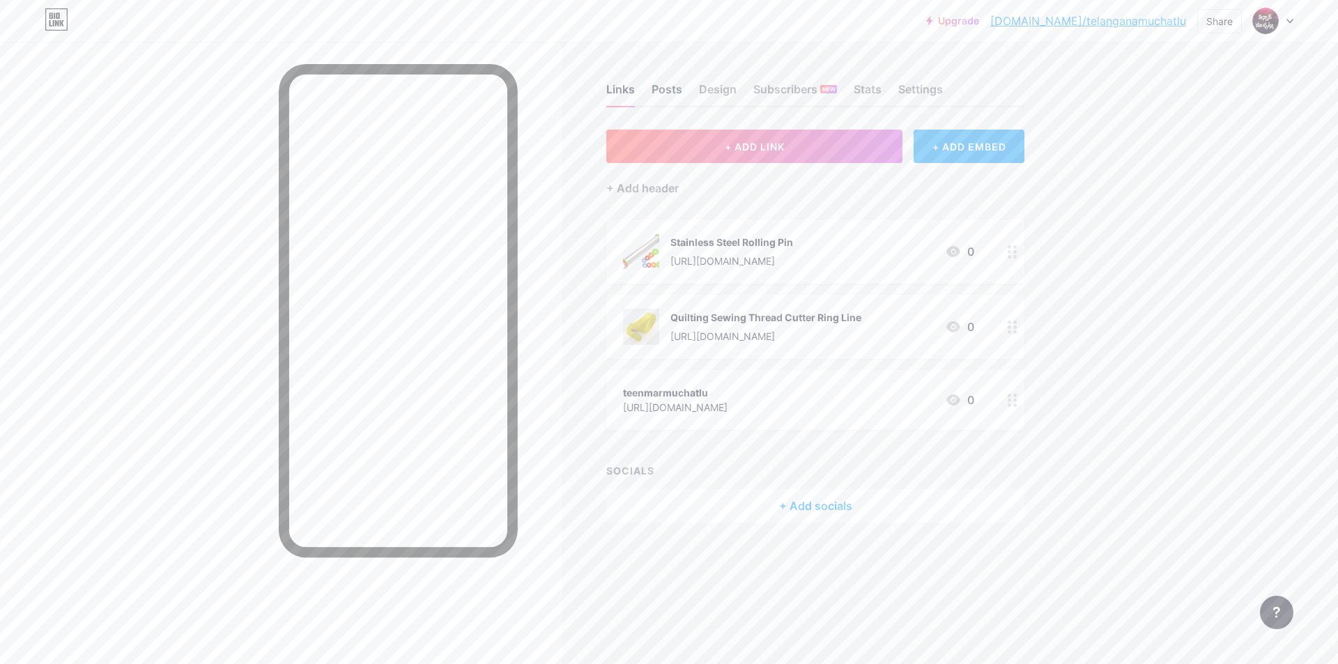
click at [672, 89] on div "Posts" at bounding box center [666, 93] width 31 height 25
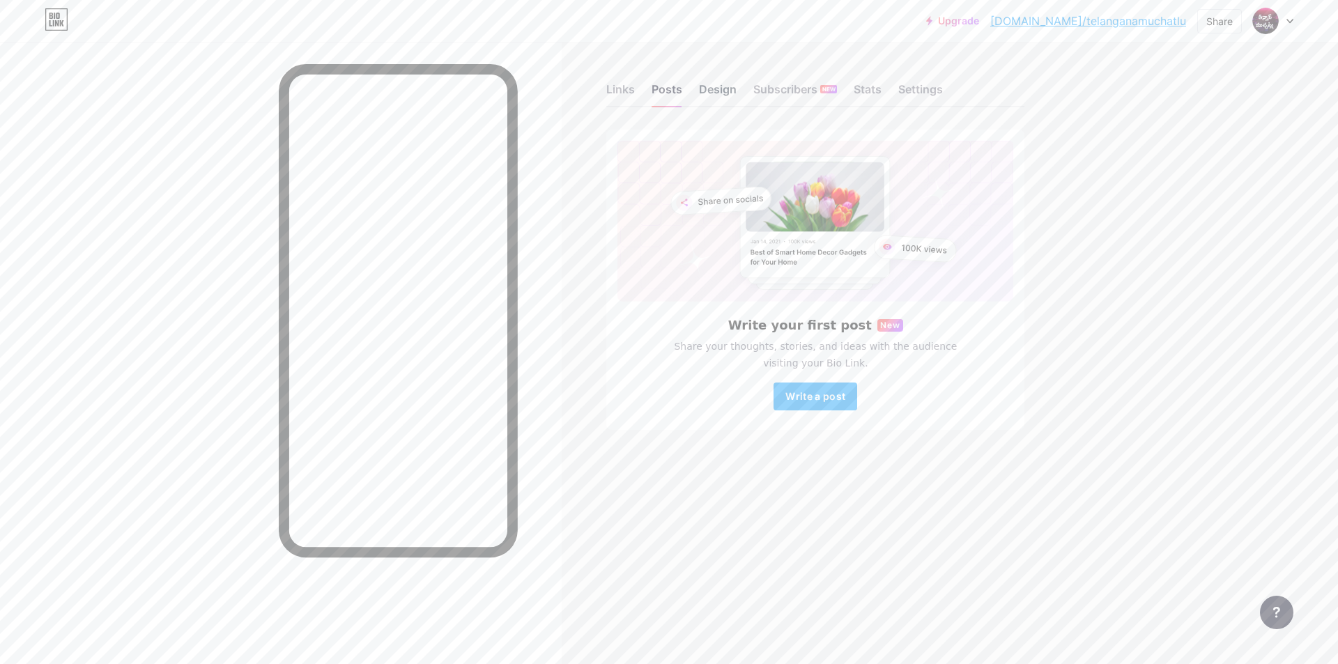
click at [709, 92] on div "Design" at bounding box center [718, 93] width 38 height 25
click at [797, 92] on div "Subscribers NEW" at bounding box center [795, 93] width 84 height 25
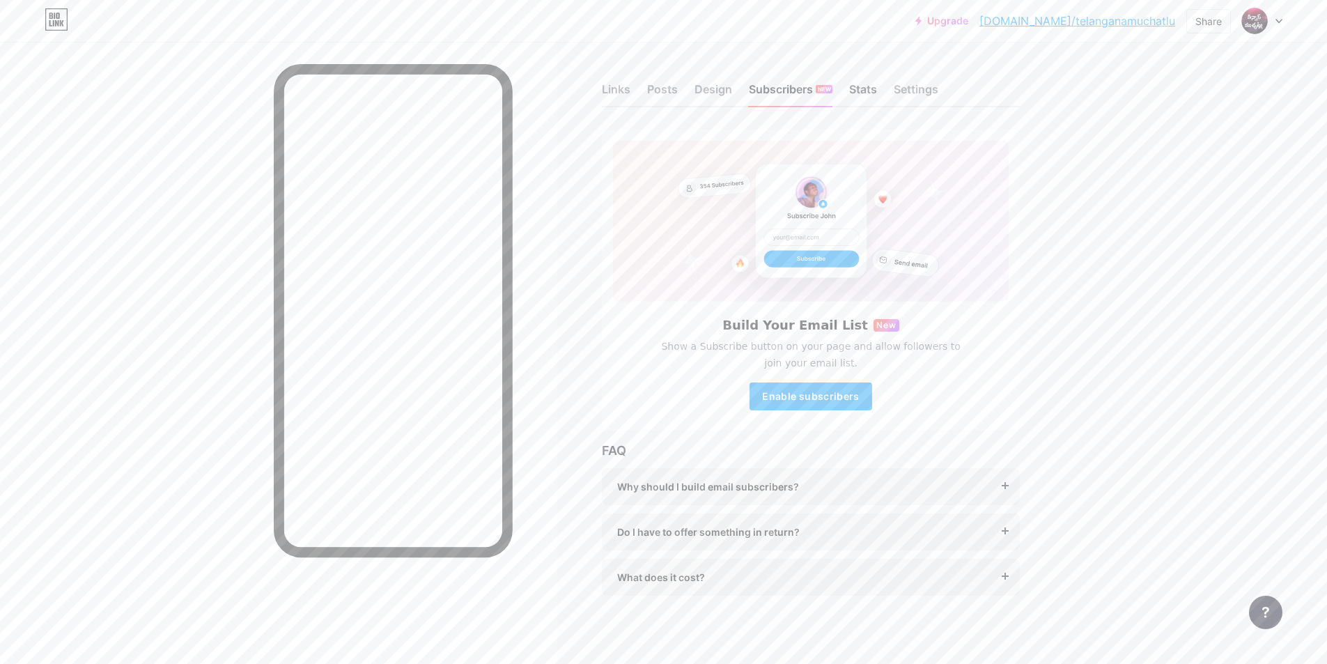
click at [868, 91] on div "Stats" at bounding box center [863, 93] width 28 height 25
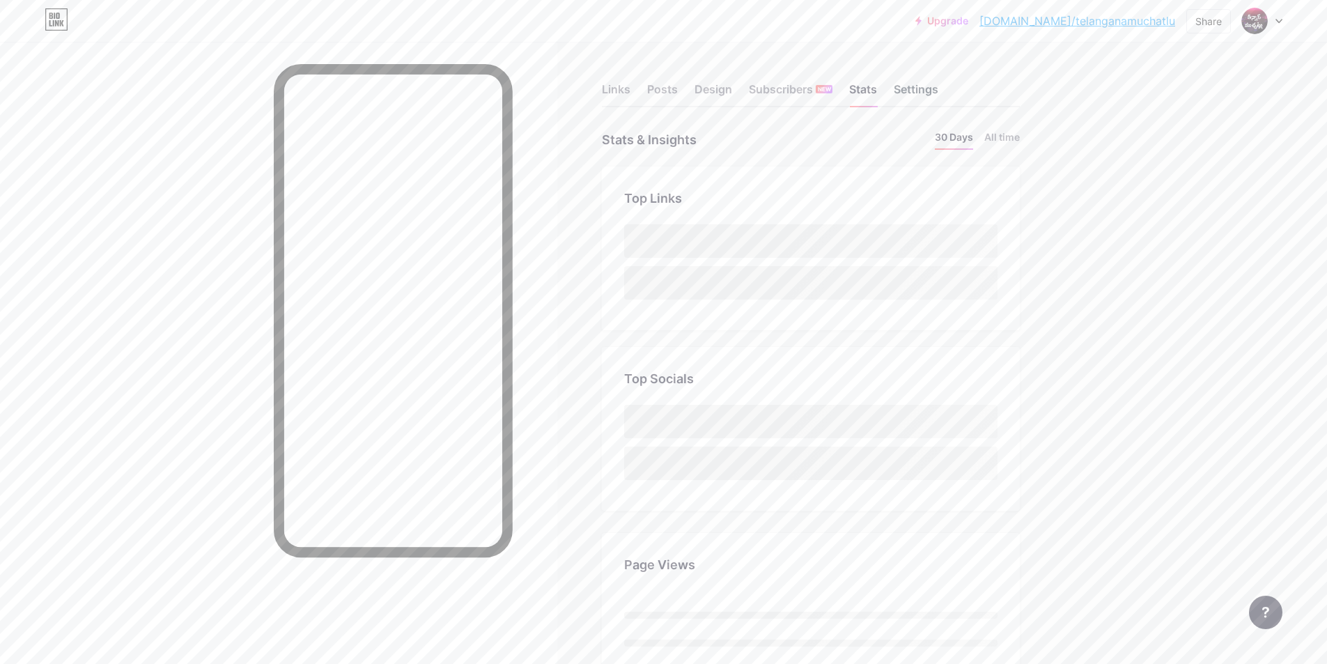
click at [914, 88] on div "Settings" at bounding box center [916, 93] width 45 height 25
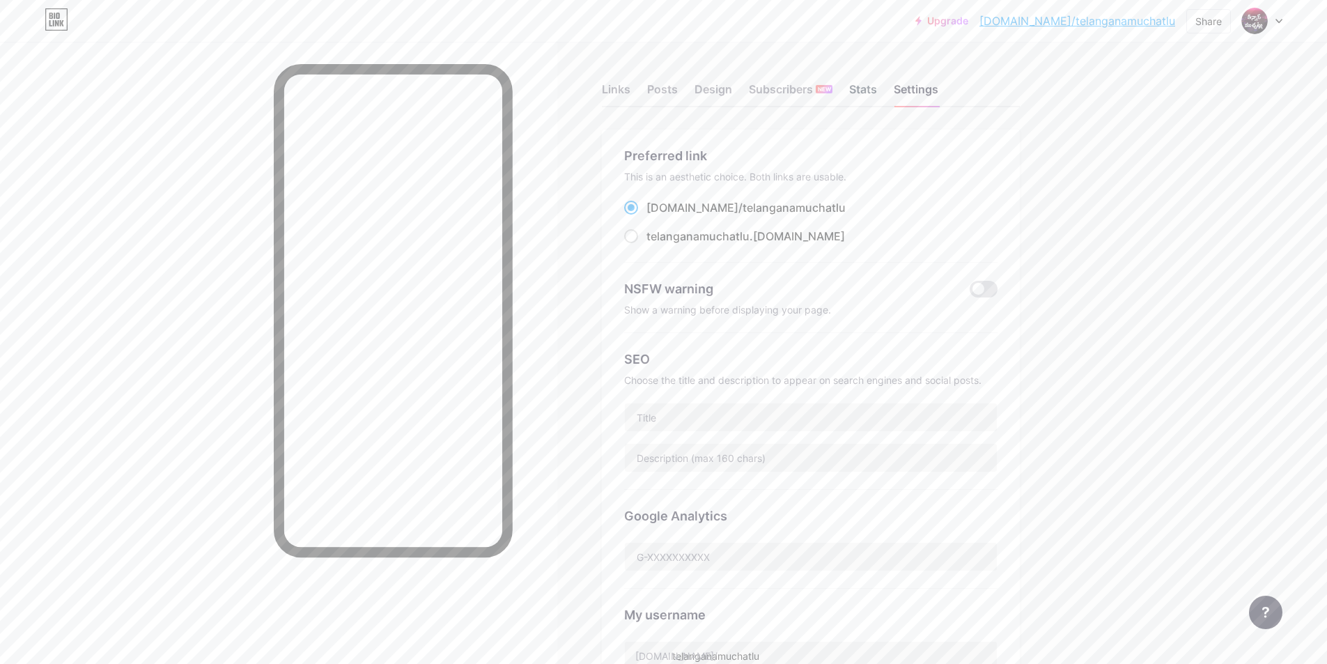
click at [865, 95] on div "Stats" at bounding box center [863, 93] width 28 height 25
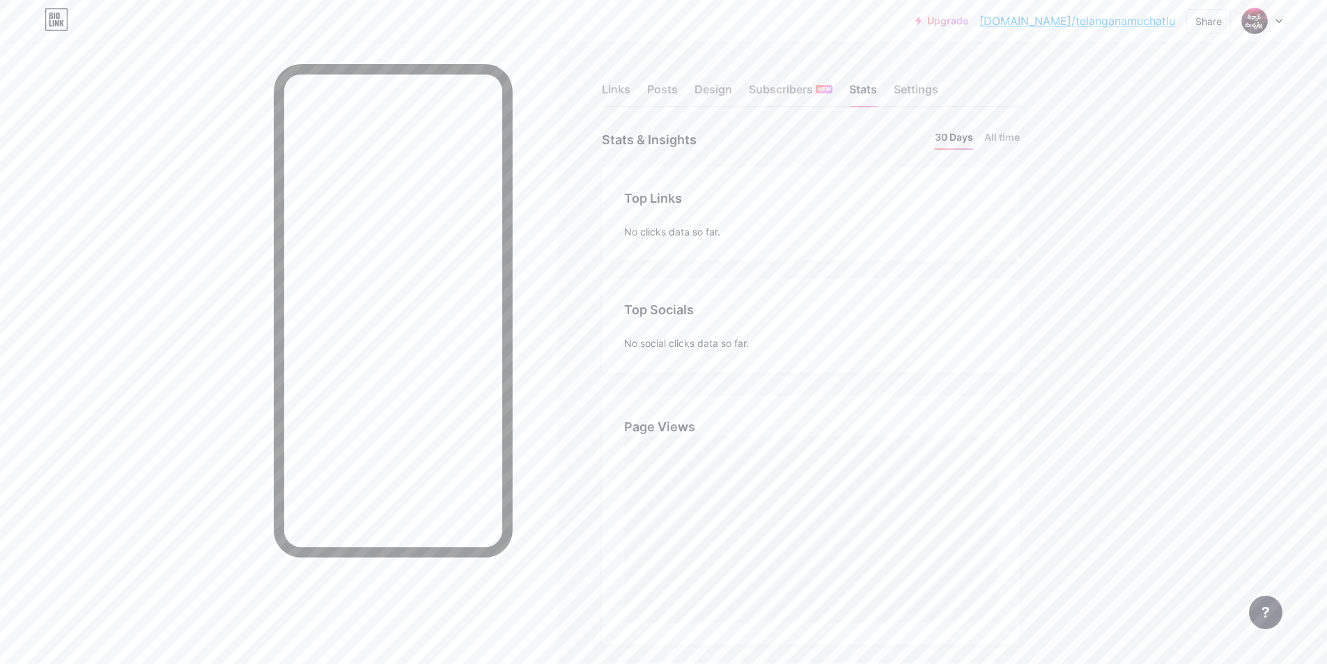
scroll to position [664, 1327]
click at [915, 92] on div "Settings" at bounding box center [916, 93] width 45 height 25
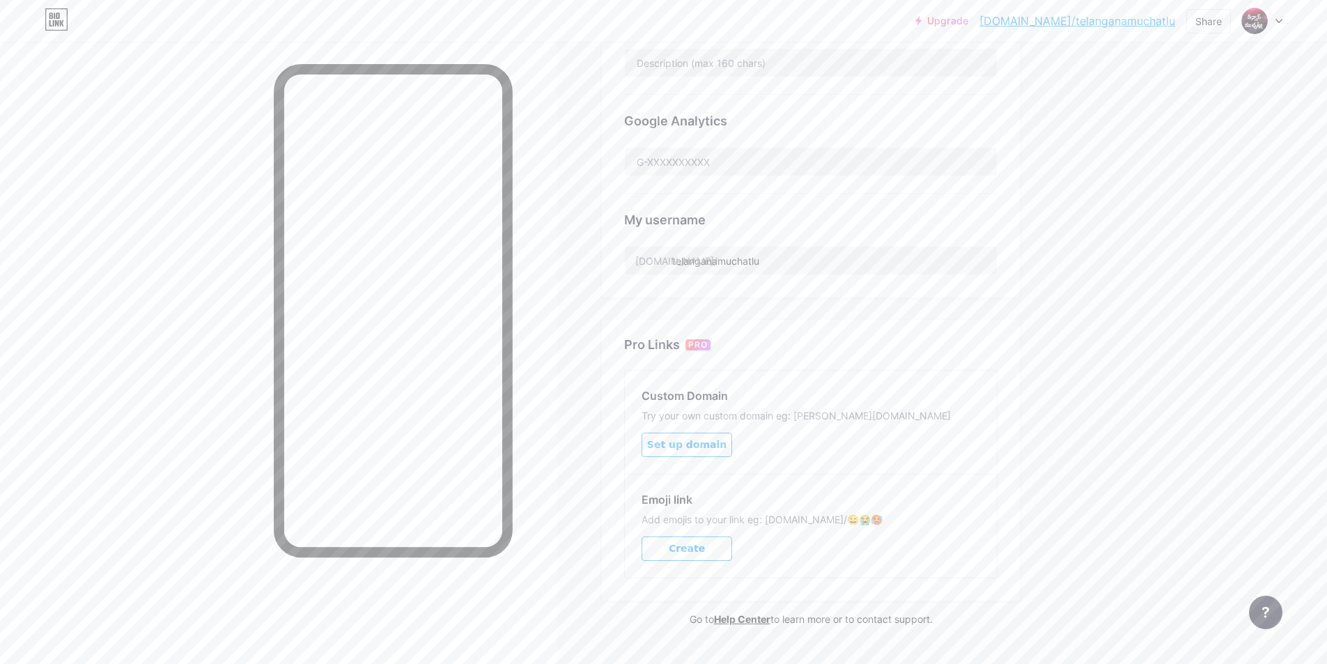
scroll to position [426, 0]
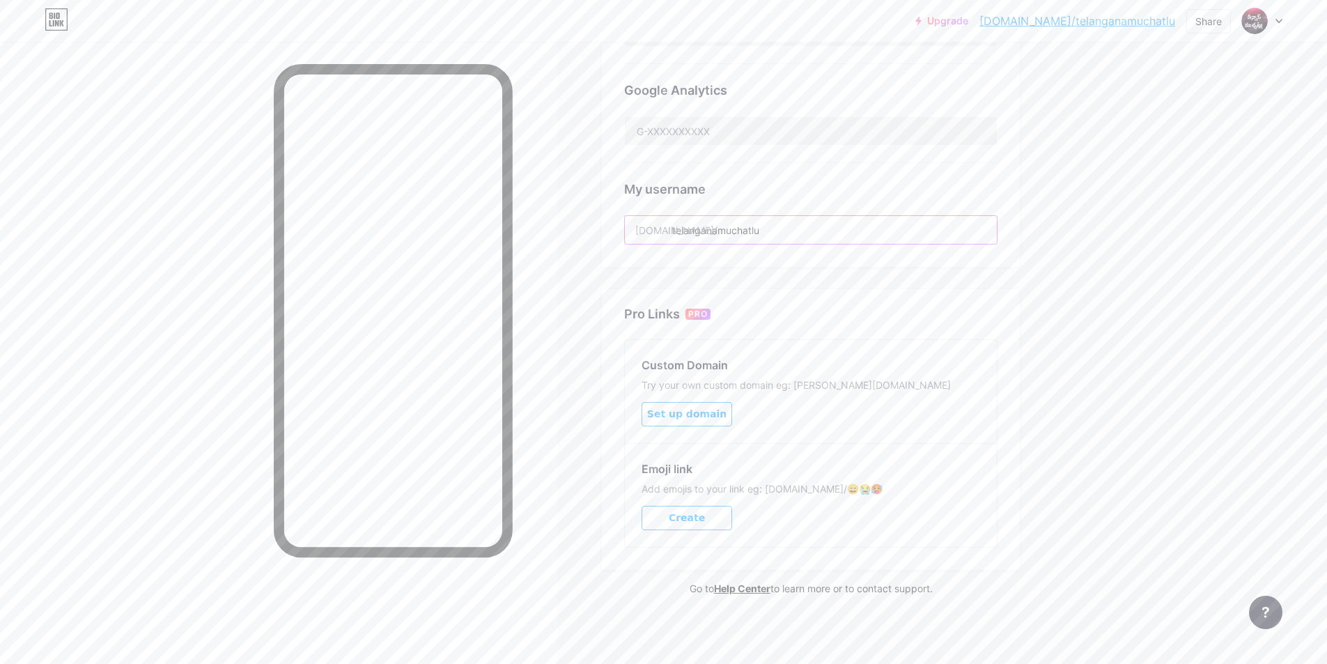
click at [736, 231] on input "telanganamuchatlu" at bounding box center [811, 230] width 372 height 28
click at [1009, 286] on div "Preferred link This is an aesthetic choice. Both links are usable. [DOMAIN_NAME…" at bounding box center [811, 150] width 418 height 892
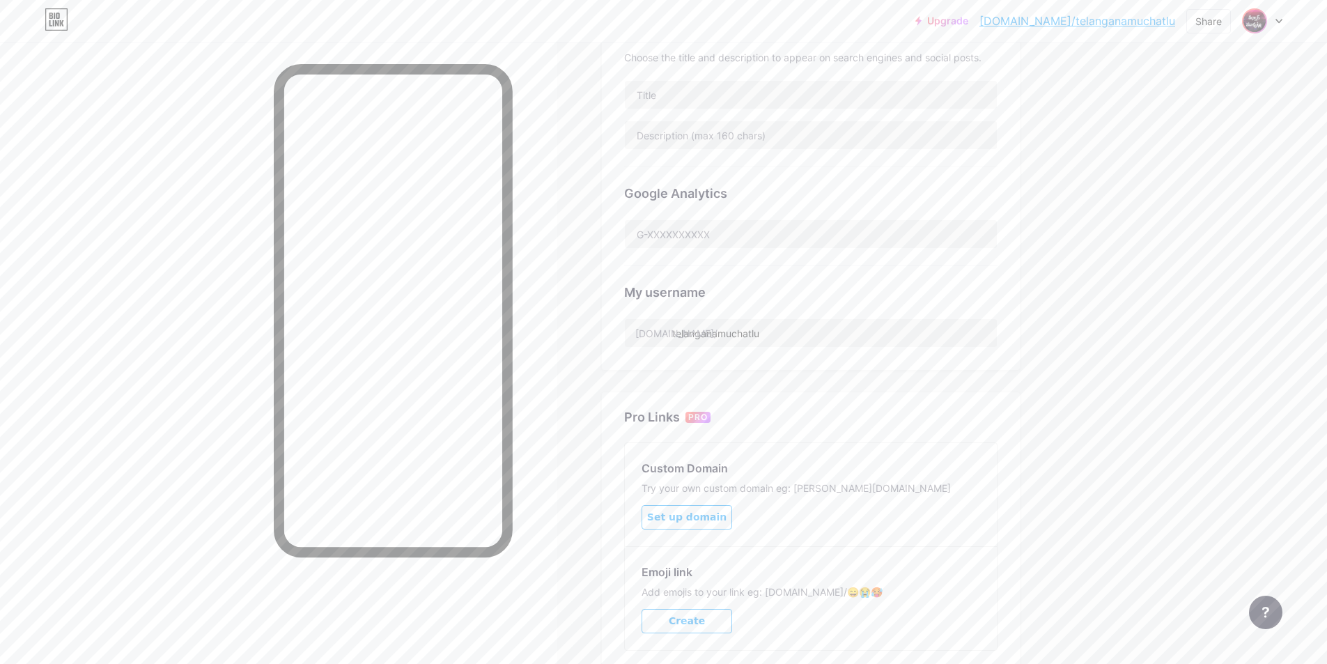
scroll to position [309, 0]
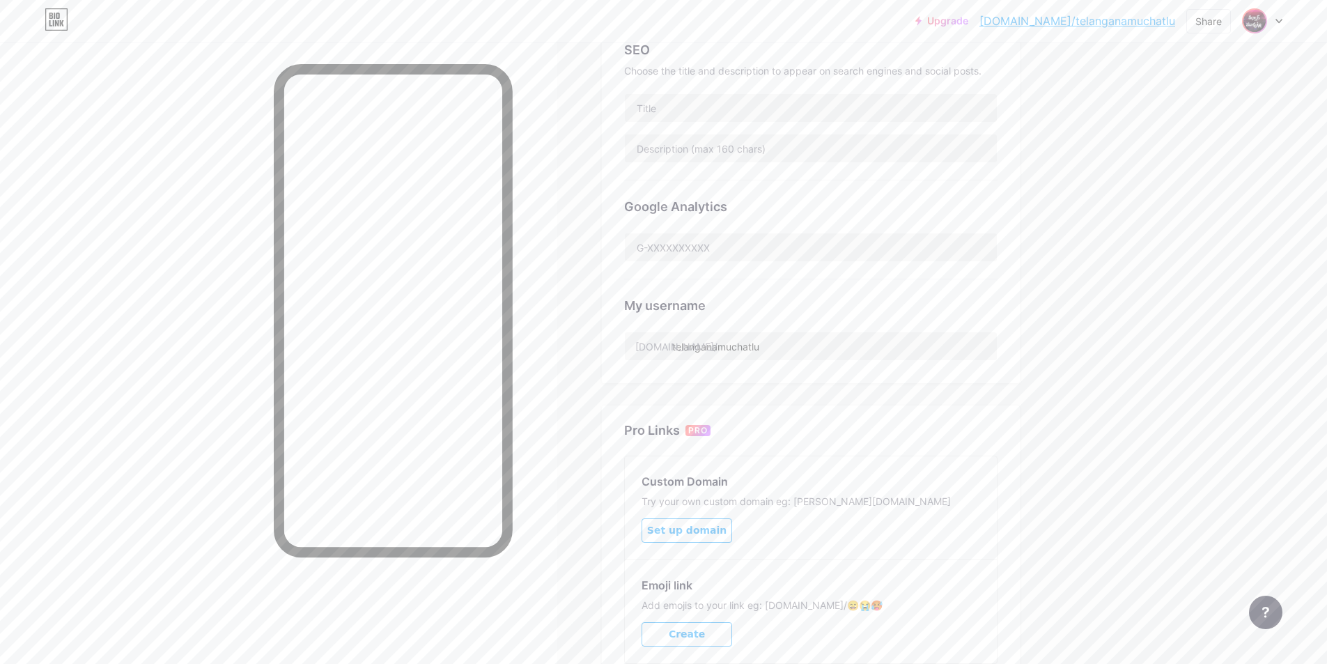
click at [1255, 22] on img at bounding box center [1255, 21] width 22 height 22
click at [1175, 162] on link "Account settings" at bounding box center [1195, 158] width 173 height 38
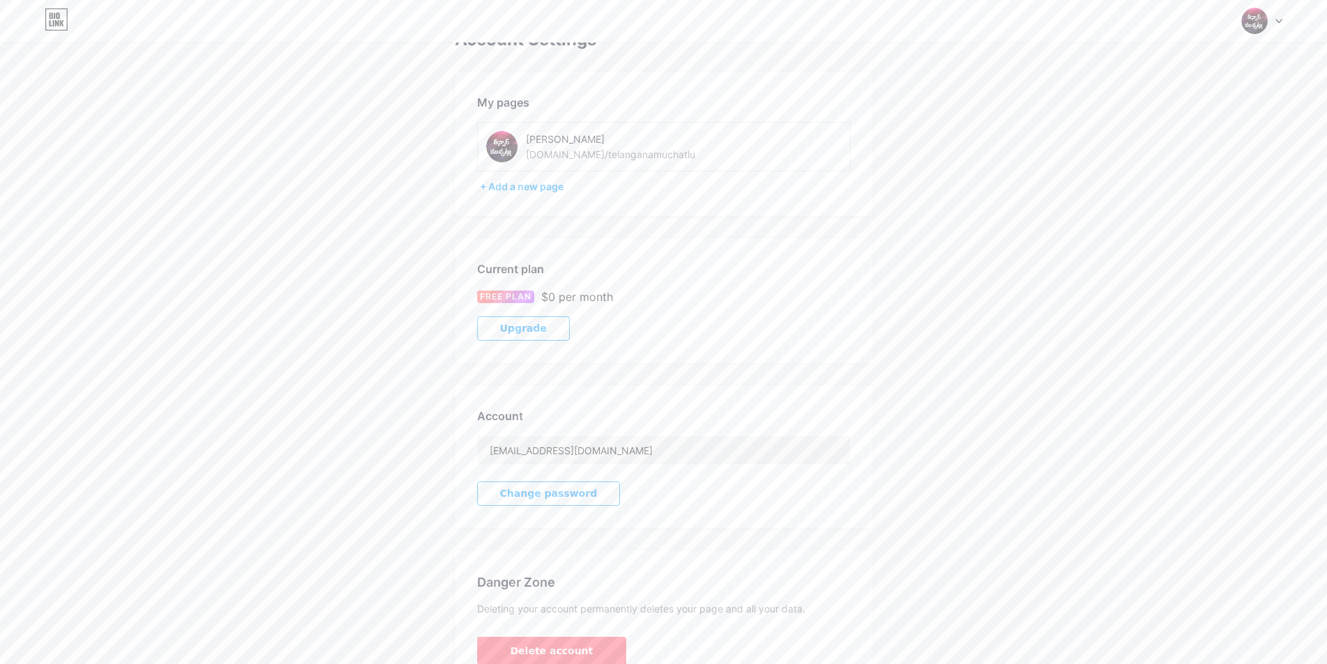
scroll to position [113, 0]
